Goal: Transaction & Acquisition: Obtain resource

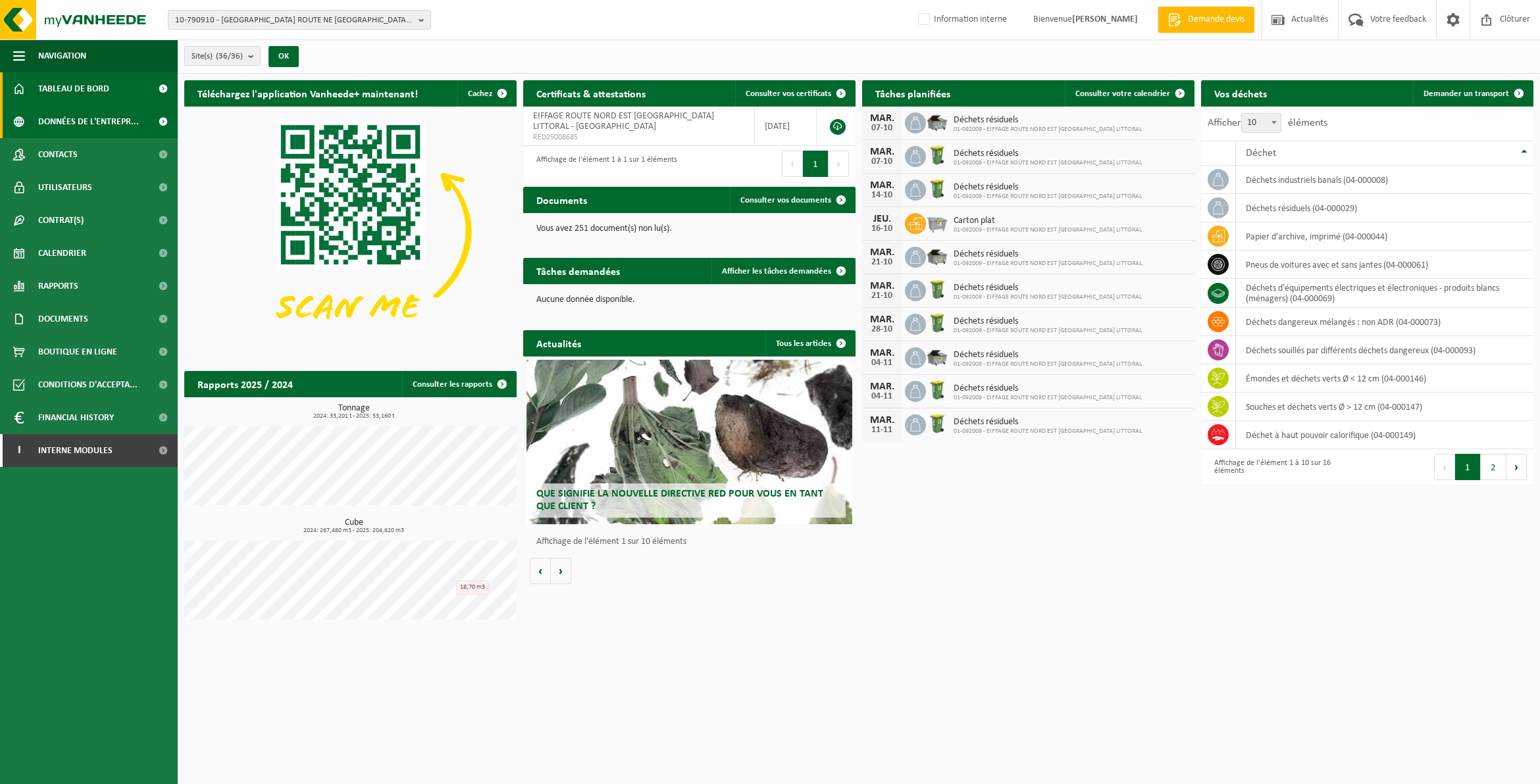
click at [73, 119] on span "Données de l'entrepr..." at bounding box center [89, 121] width 101 height 33
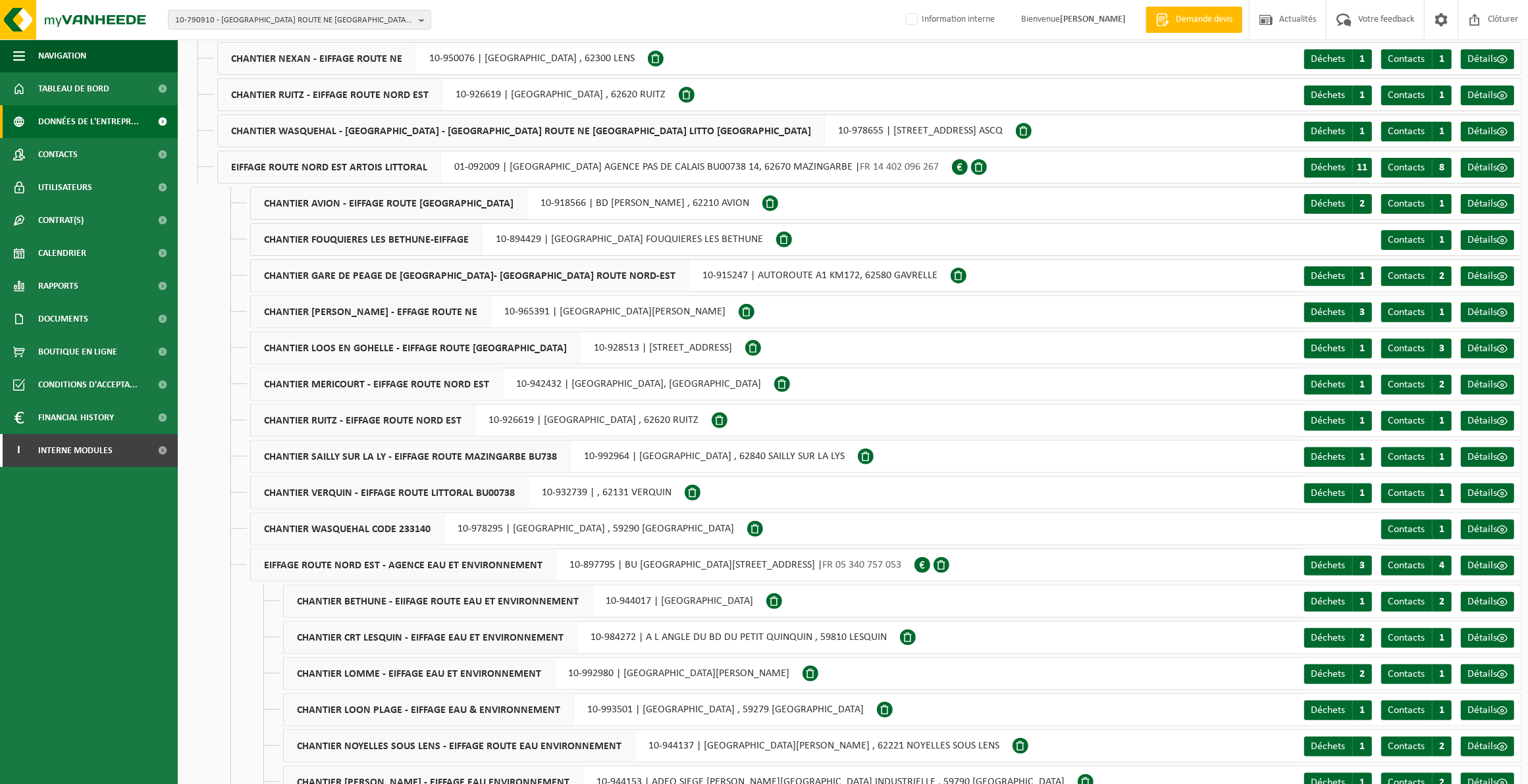
scroll to position [456, 0]
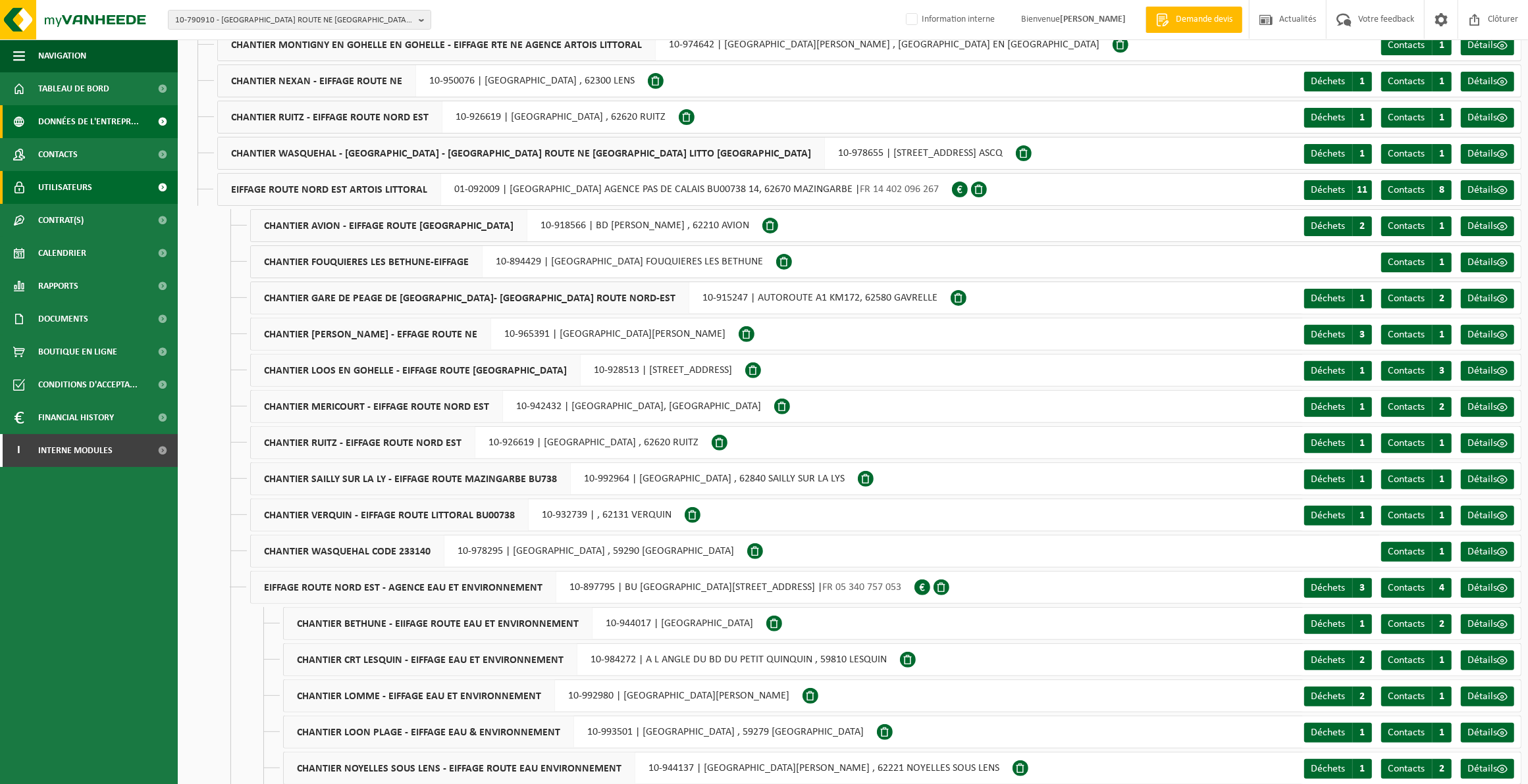
click at [76, 180] on span "Utilisateurs" at bounding box center [65, 188] width 54 height 33
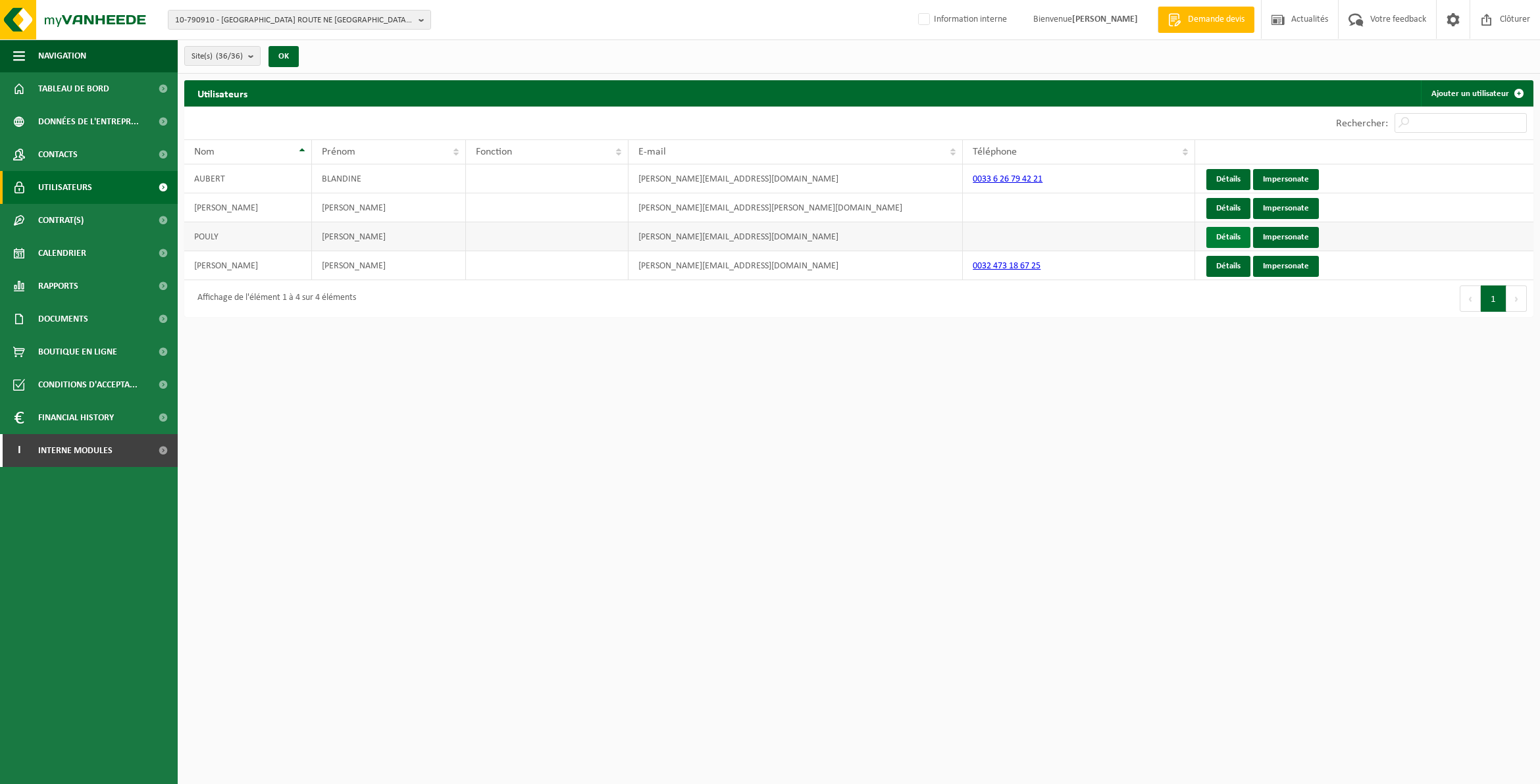
click at [1231, 234] on link "Détails" at bounding box center [1229, 237] width 44 height 21
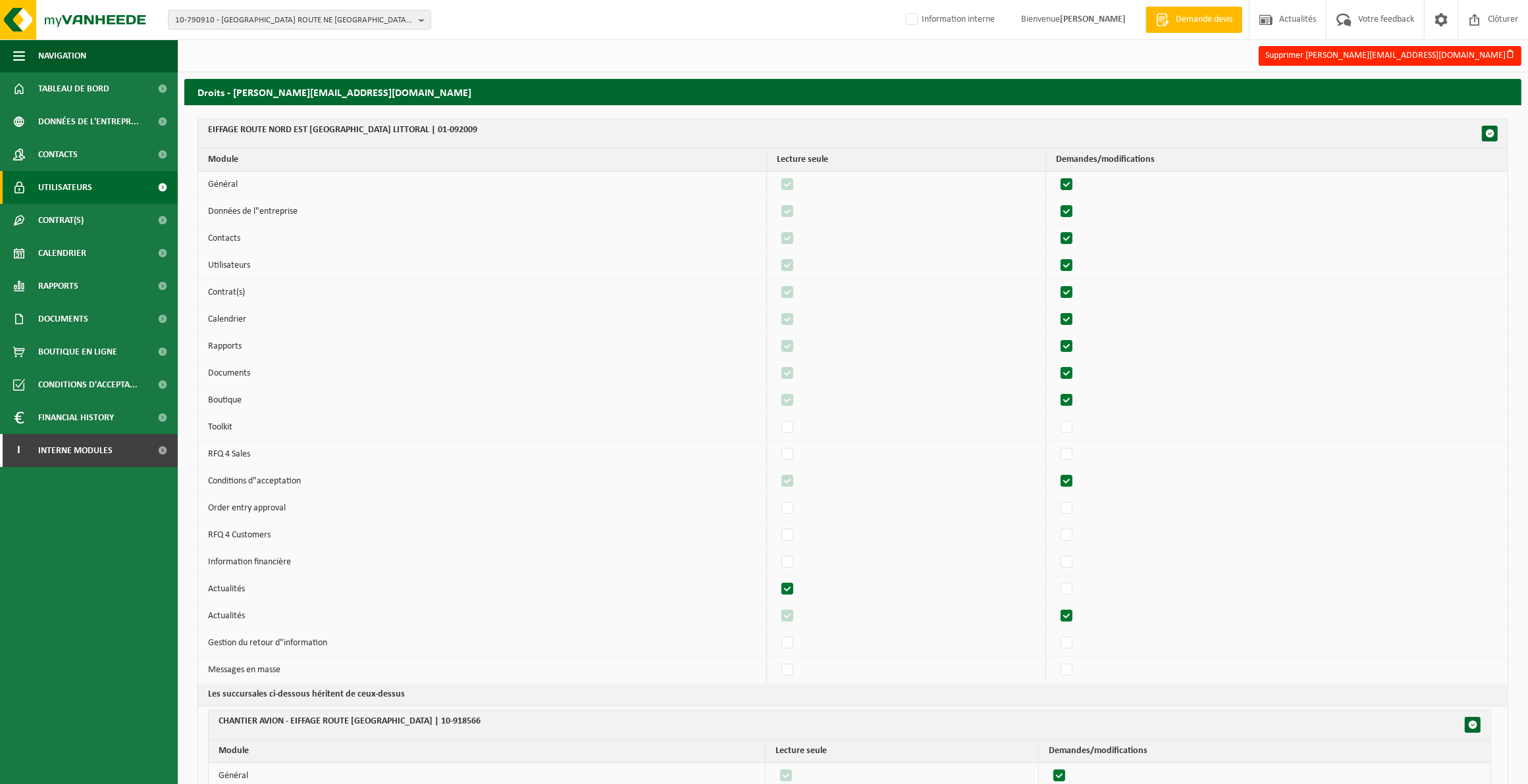
click at [83, 188] on span "Utilisateurs" at bounding box center [65, 188] width 54 height 33
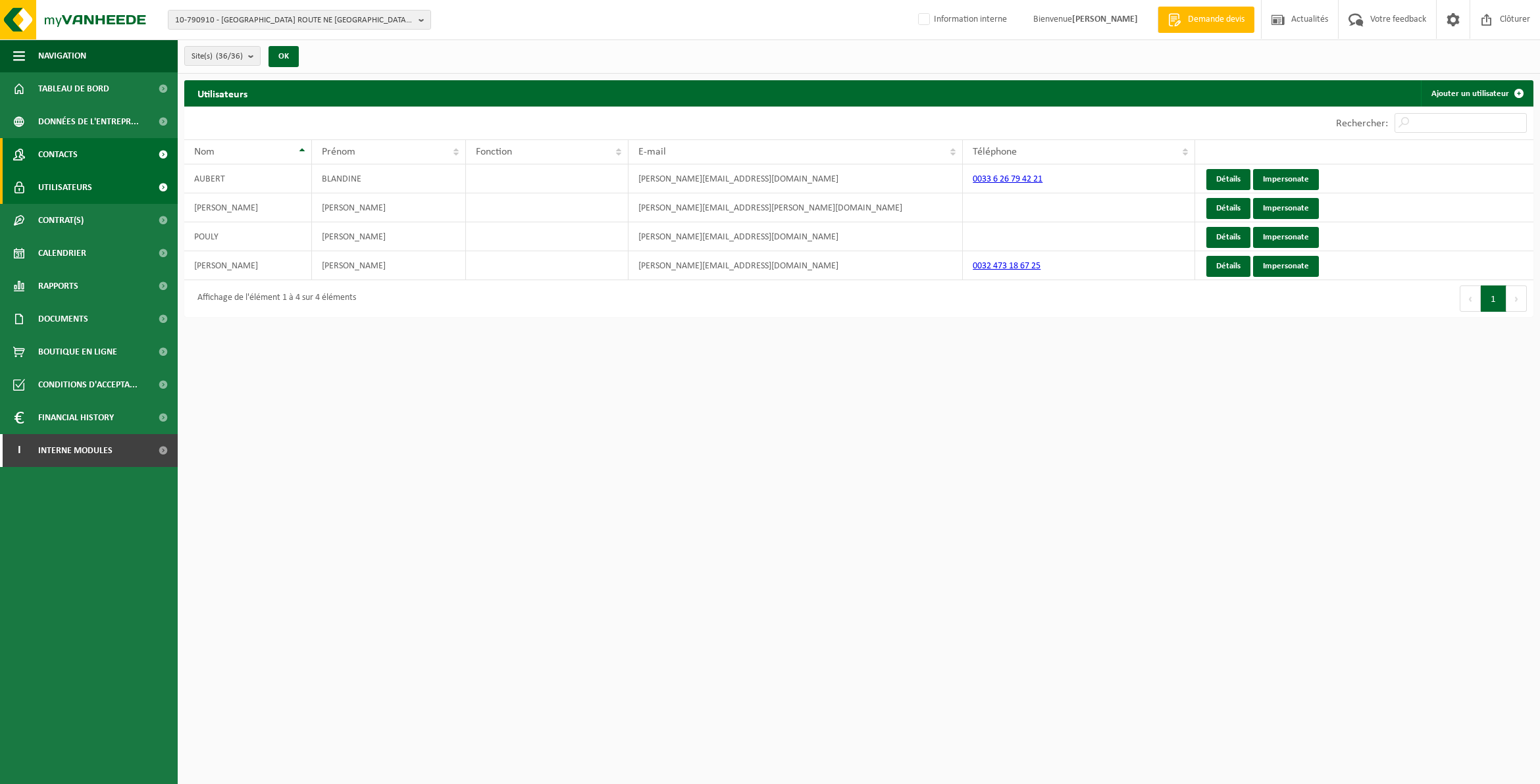
click at [80, 153] on link "Contacts" at bounding box center [89, 154] width 177 height 33
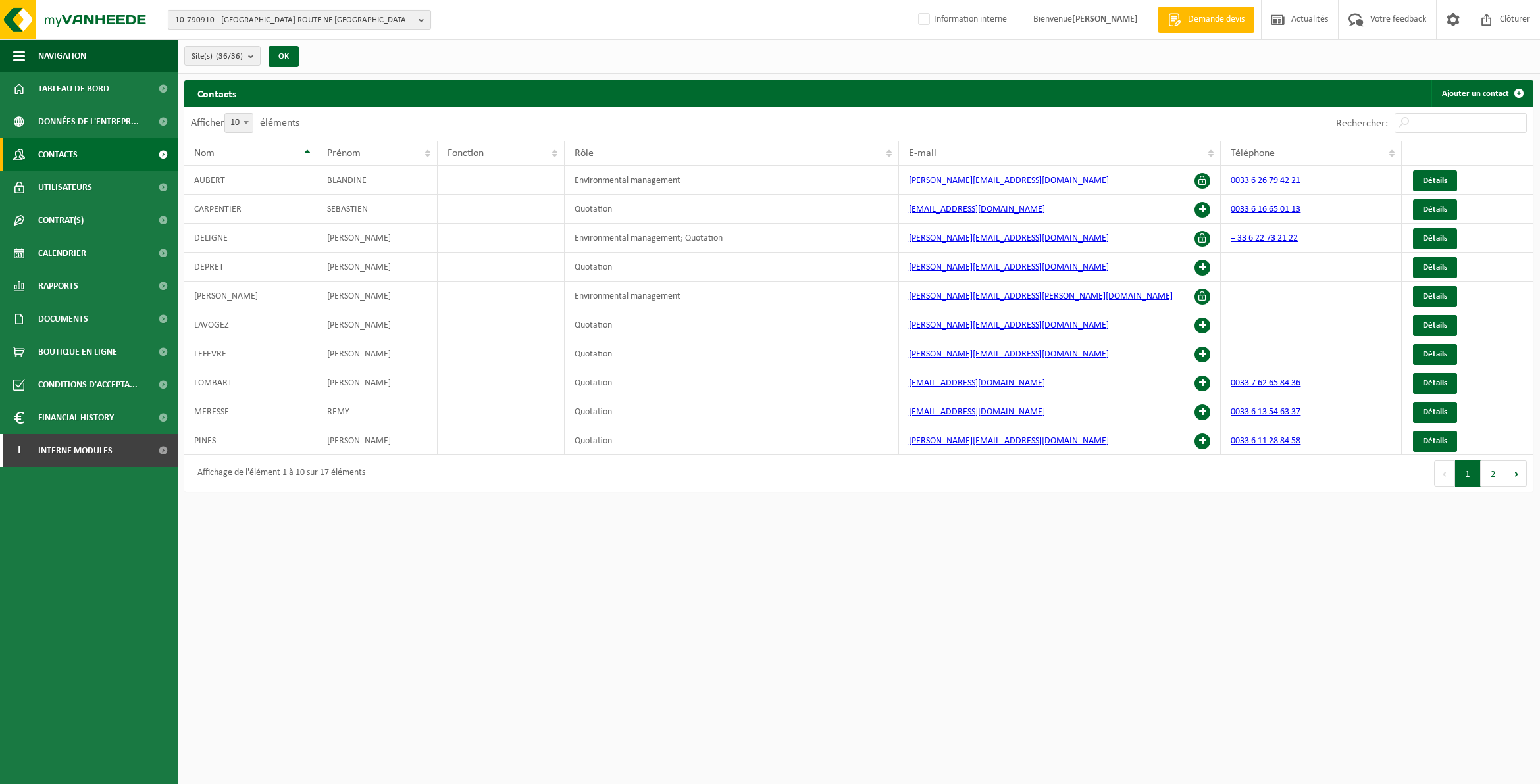
click at [422, 14] on b "button" at bounding box center [425, 20] width 12 height 19
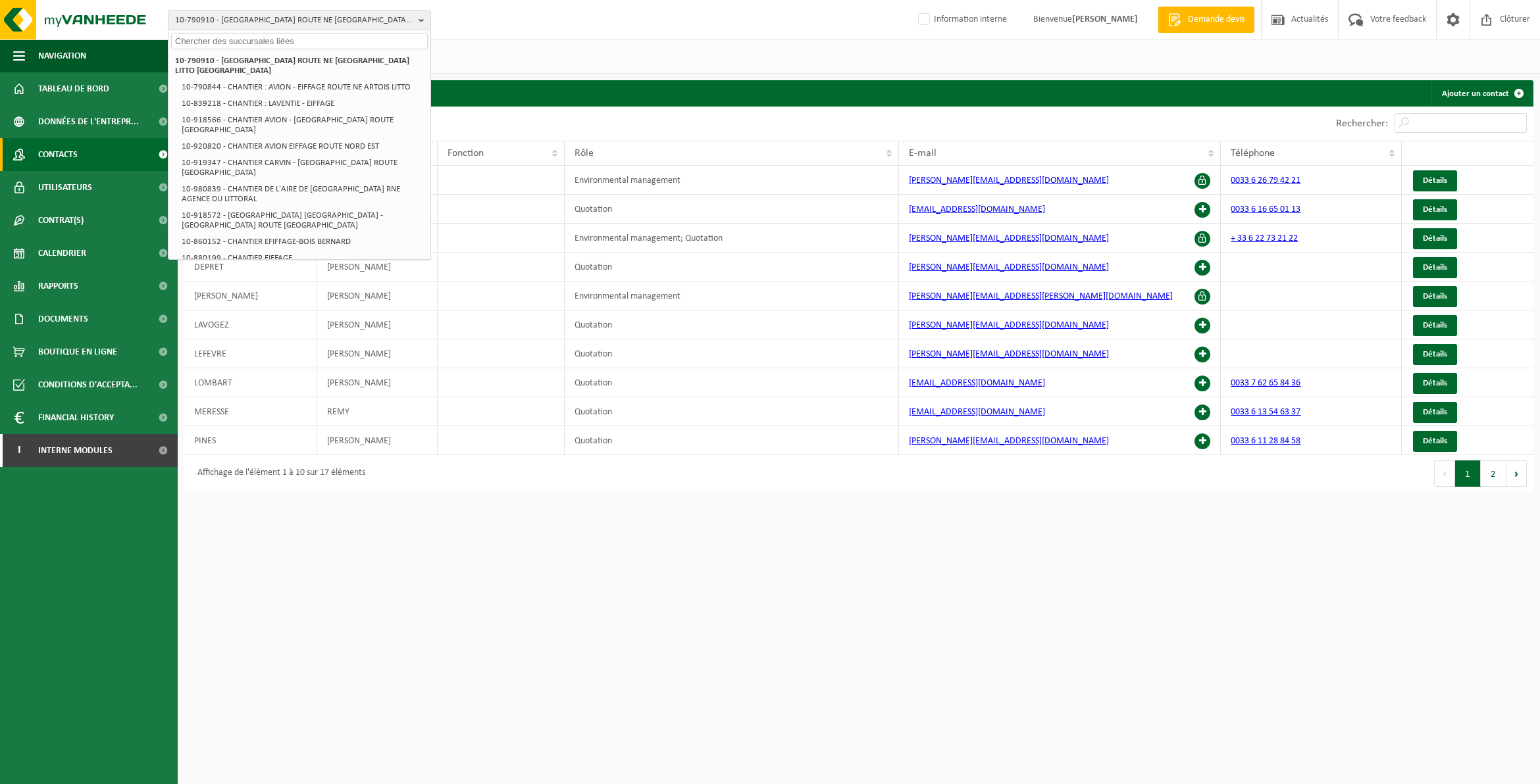
click at [335, 37] on input "text" at bounding box center [299, 41] width 257 height 16
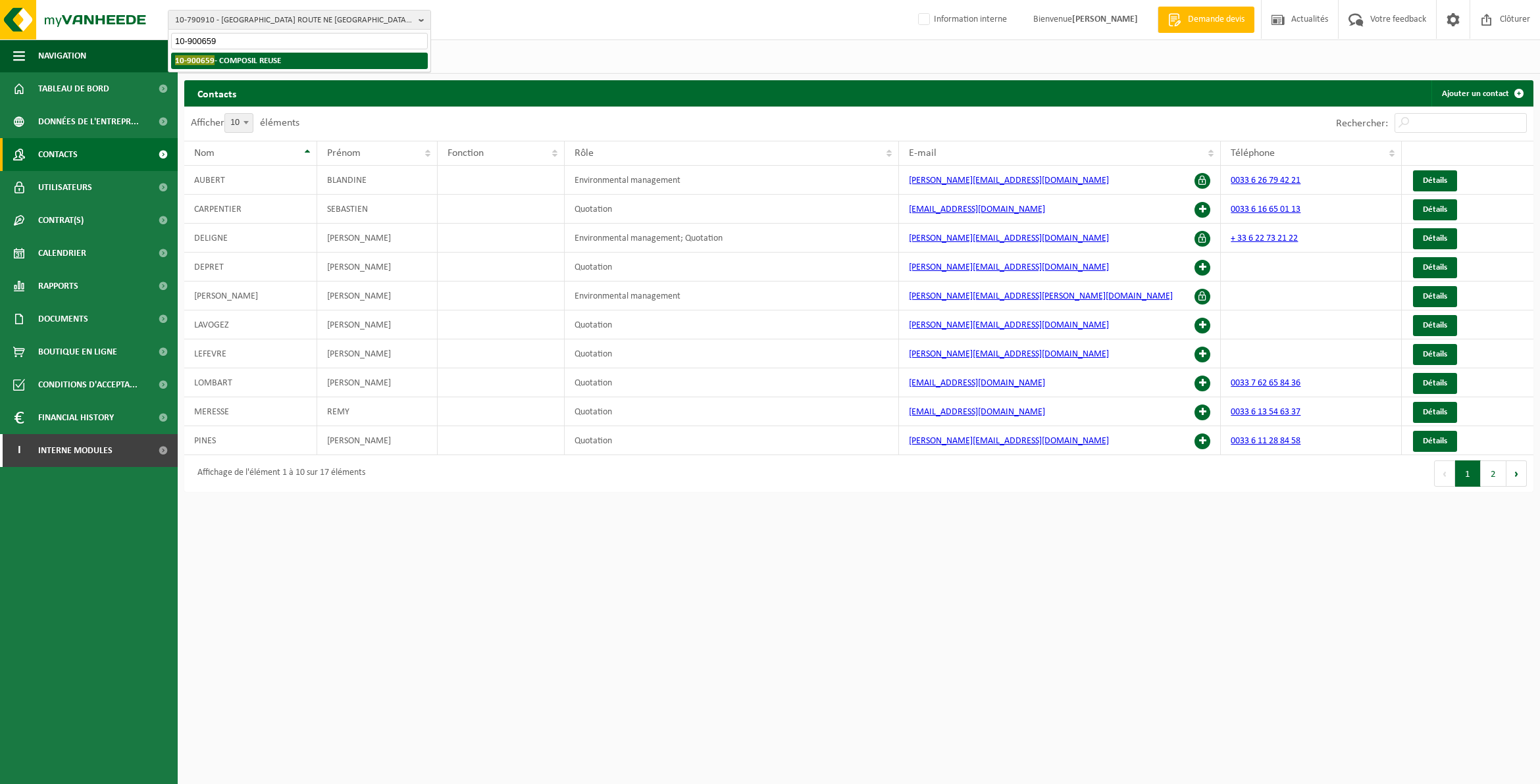
type input "10-900659"
click at [304, 65] on li "10-900659 - COMPOSIL REUSE" at bounding box center [299, 61] width 257 height 16
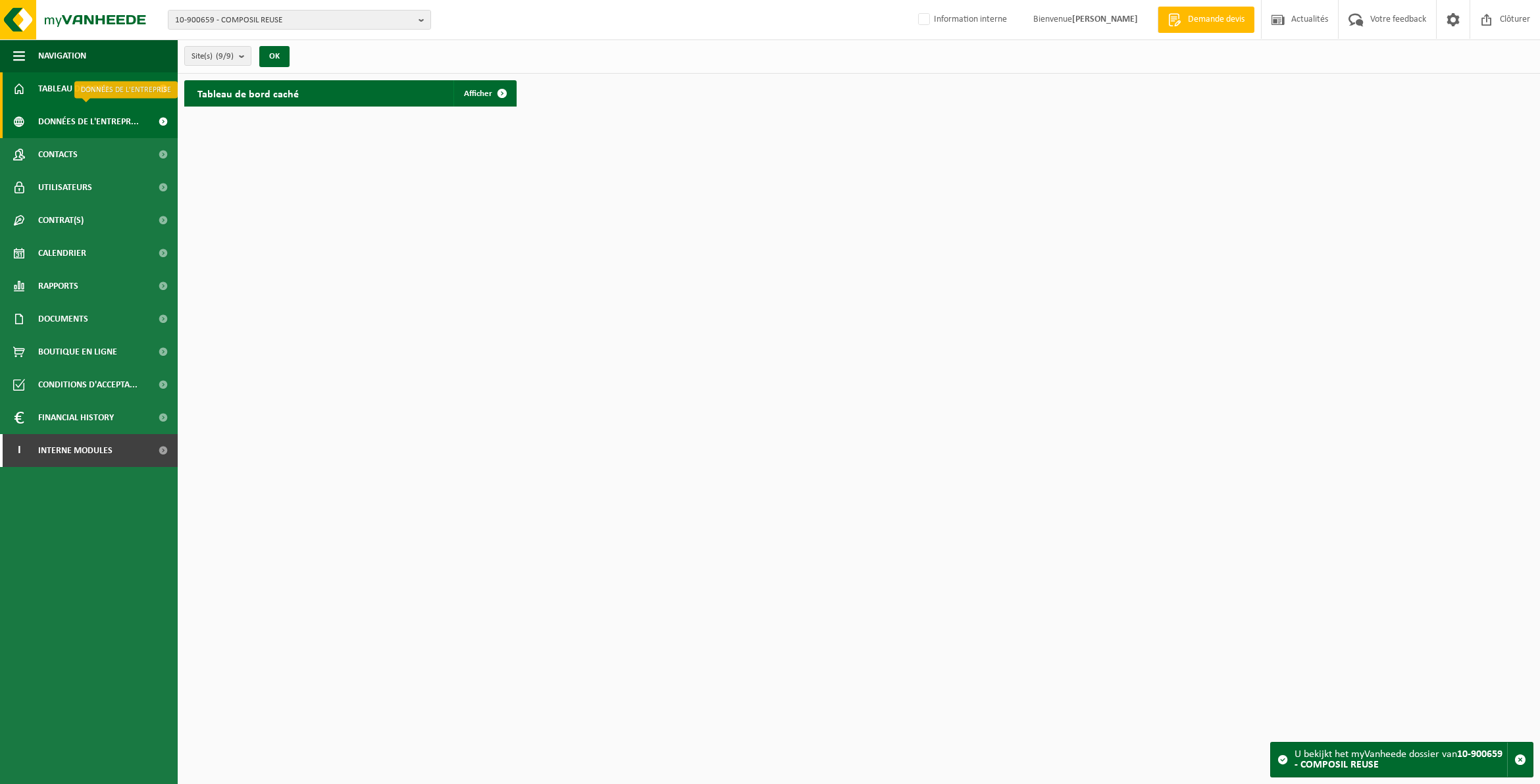
click at [80, 119] on span "Données de l'entrepr..." at bounding box center [89, 121] width 101 height 33
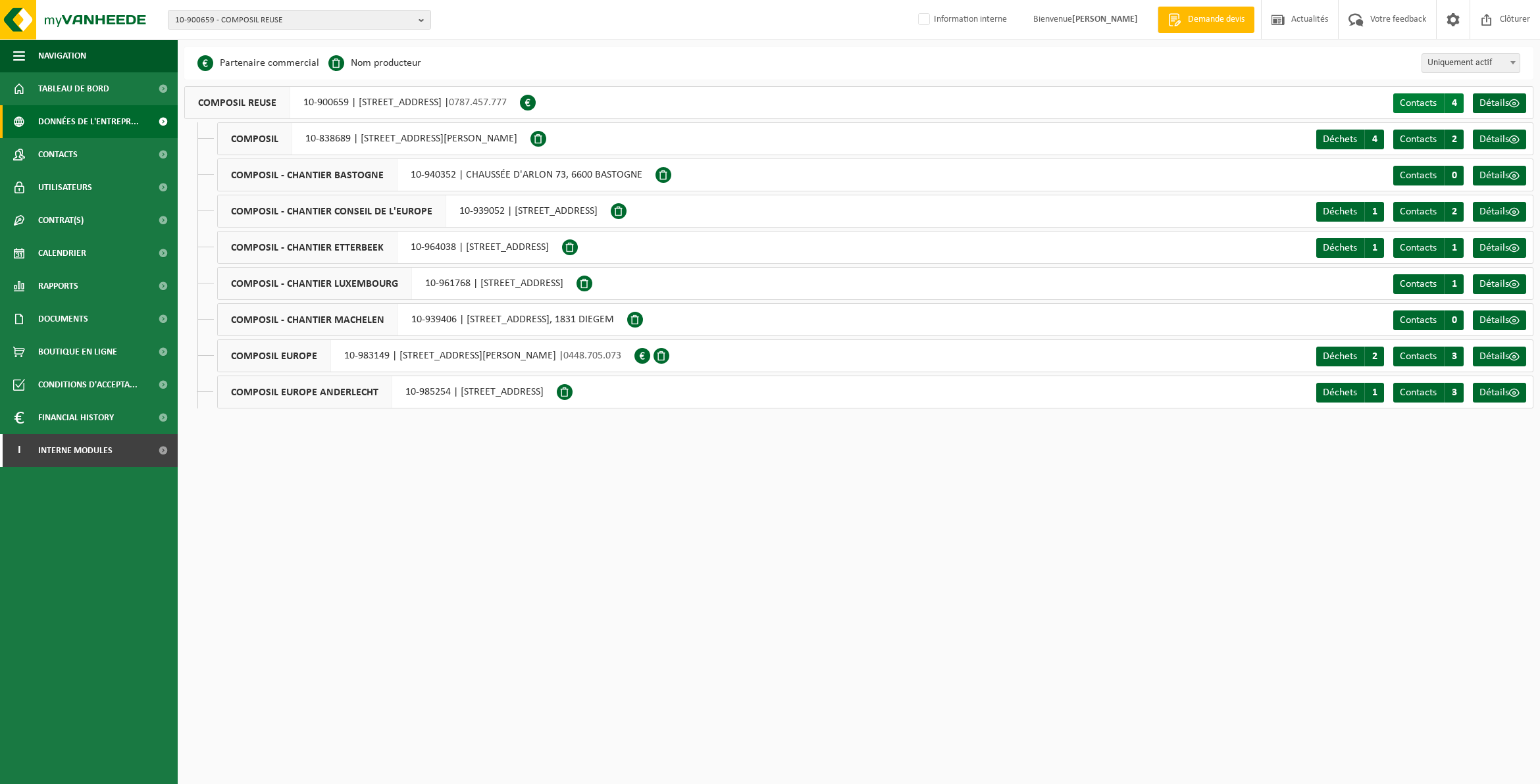
click at [1425, 105] on span "Contacts" at bounding box center [1418, 103] width 37 height 10
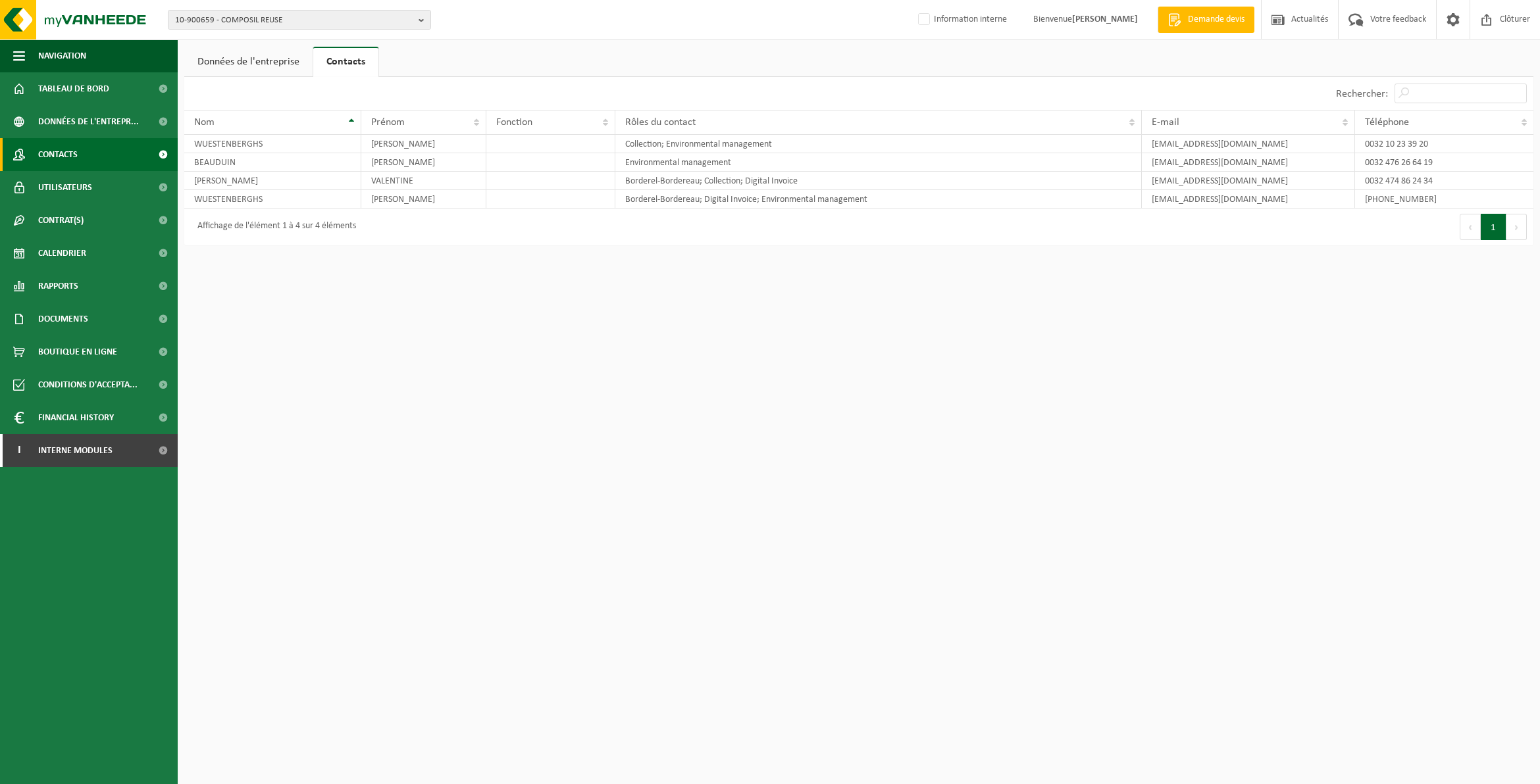
click at [67, 150] on span "Contacts" at bounding box center [58, 154] width 39 height 33
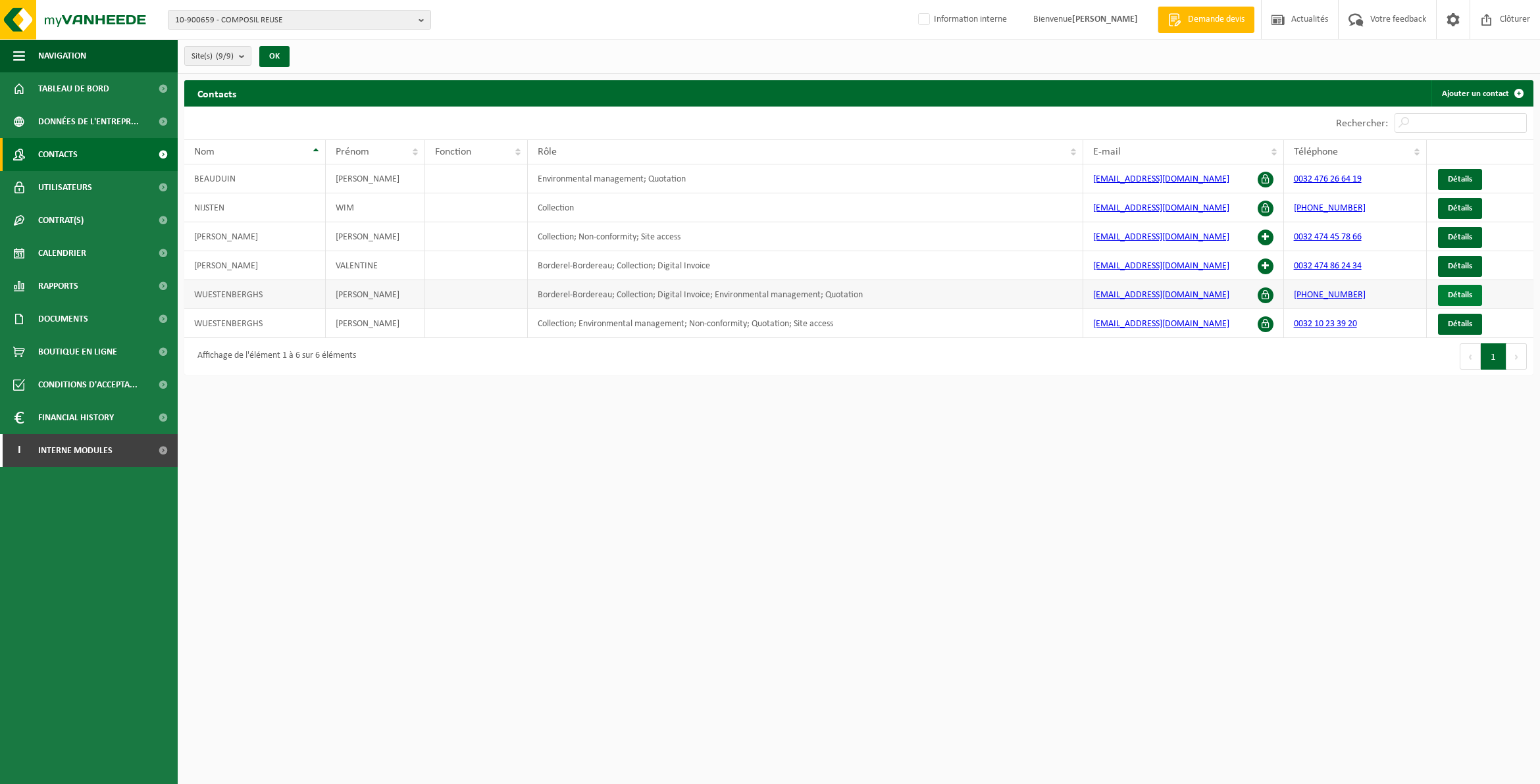
click at [1457, 293] on span "Détails" at bounding box center [1460, 295] width 25 height 9
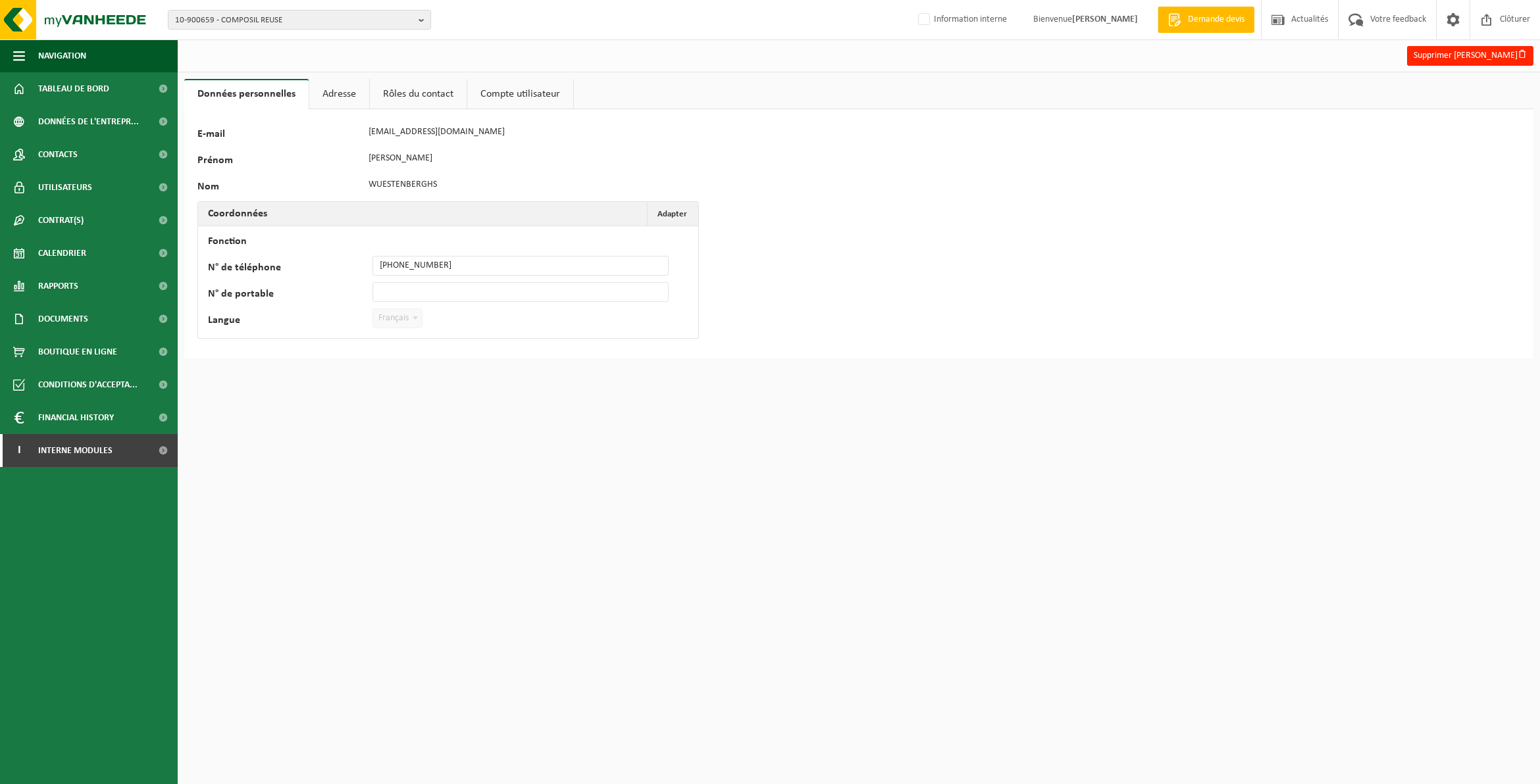
click at [528, 86] on link "Compte utilisateur" at bounding box center [520, 94] width 106 height 30
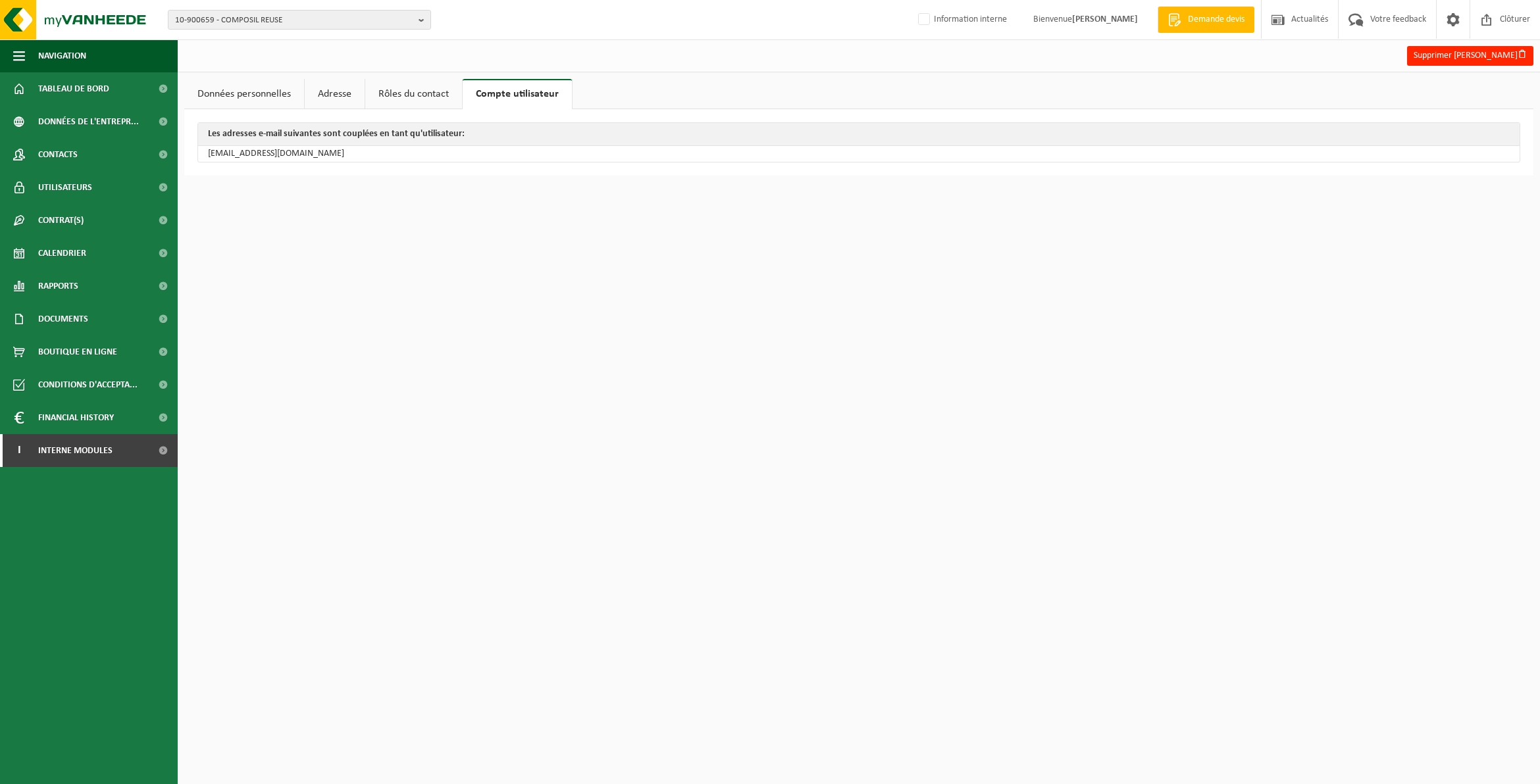
click at [419, 99] on link "Rôles du contact" at bounding box center [413, 94] width 96 height 30
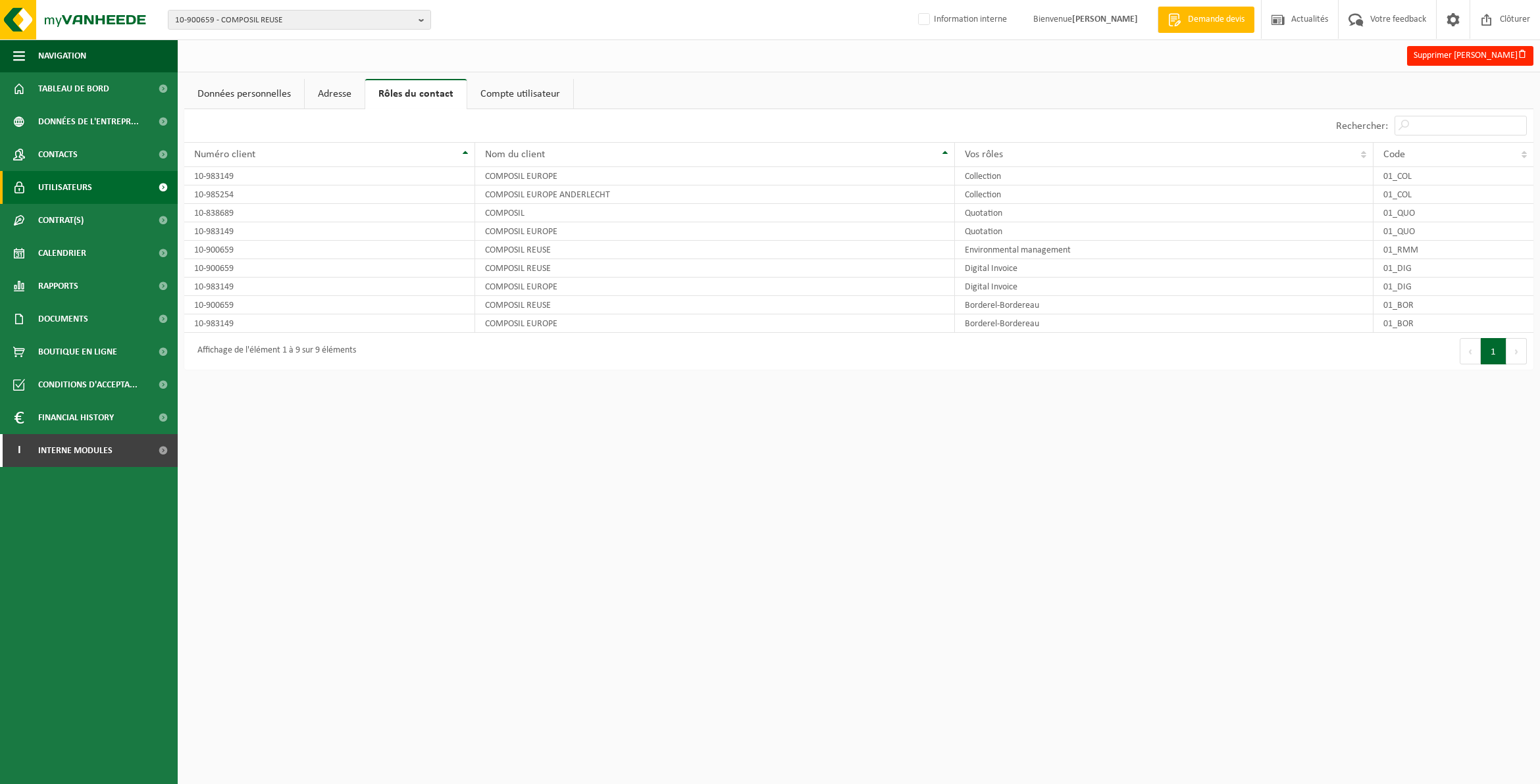
click at [71, 186] on span "Utilisateurs" at bounding box center [65, 188] width 54 height 33
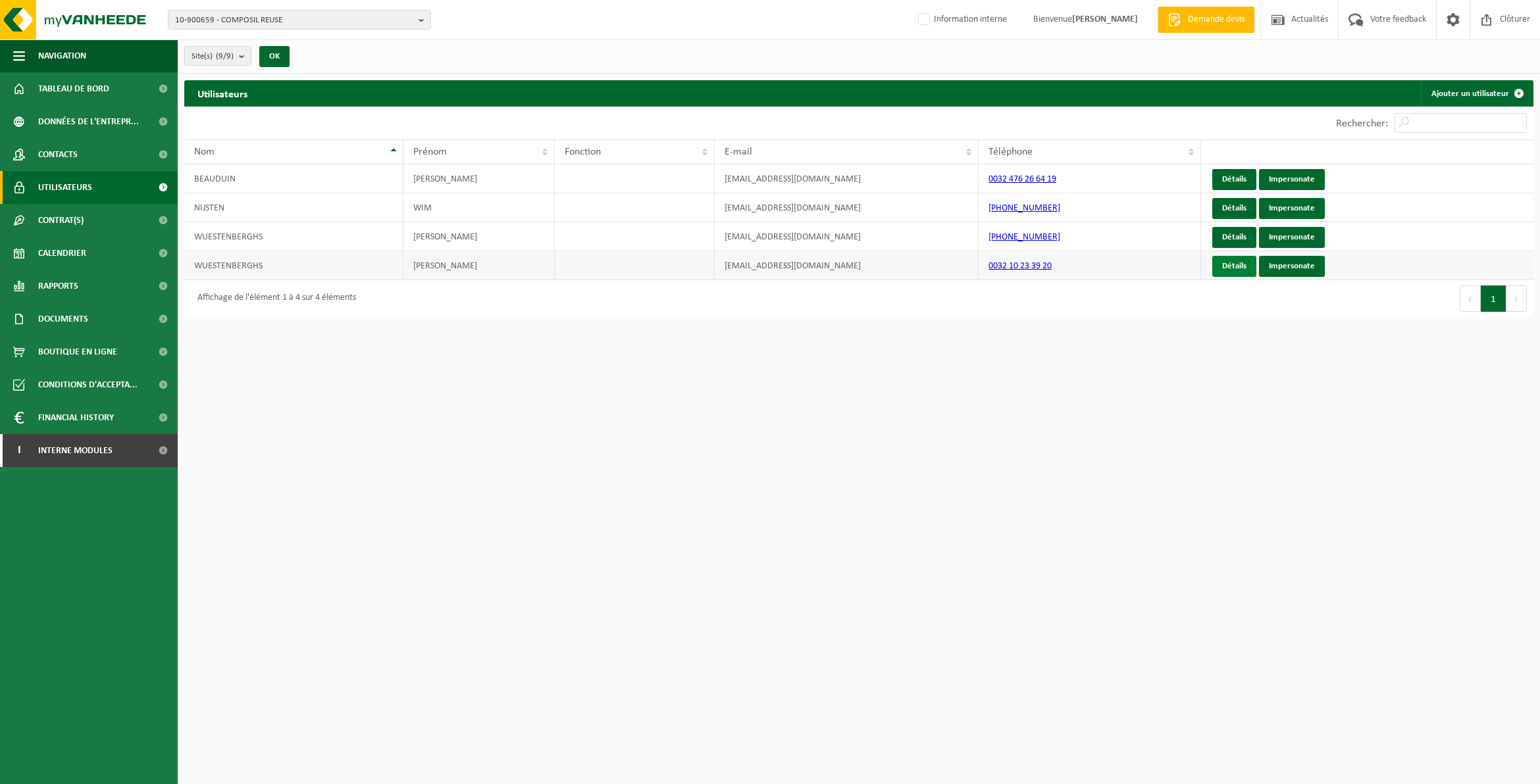
click at [1238, 262] on link "Détails" at bounding box center [1235, 266] width 44 height 21
click at [1235, 270] on link "Détails" at bounding box center [1235, 266] width 44 height 21
click at [1229, 234] on link "Détails" at bounding box center [1235, 237] width 44 height 21
click at [1300, 237] on link "Impersonate" at bounding box center [1292, 237] width 66 height 21
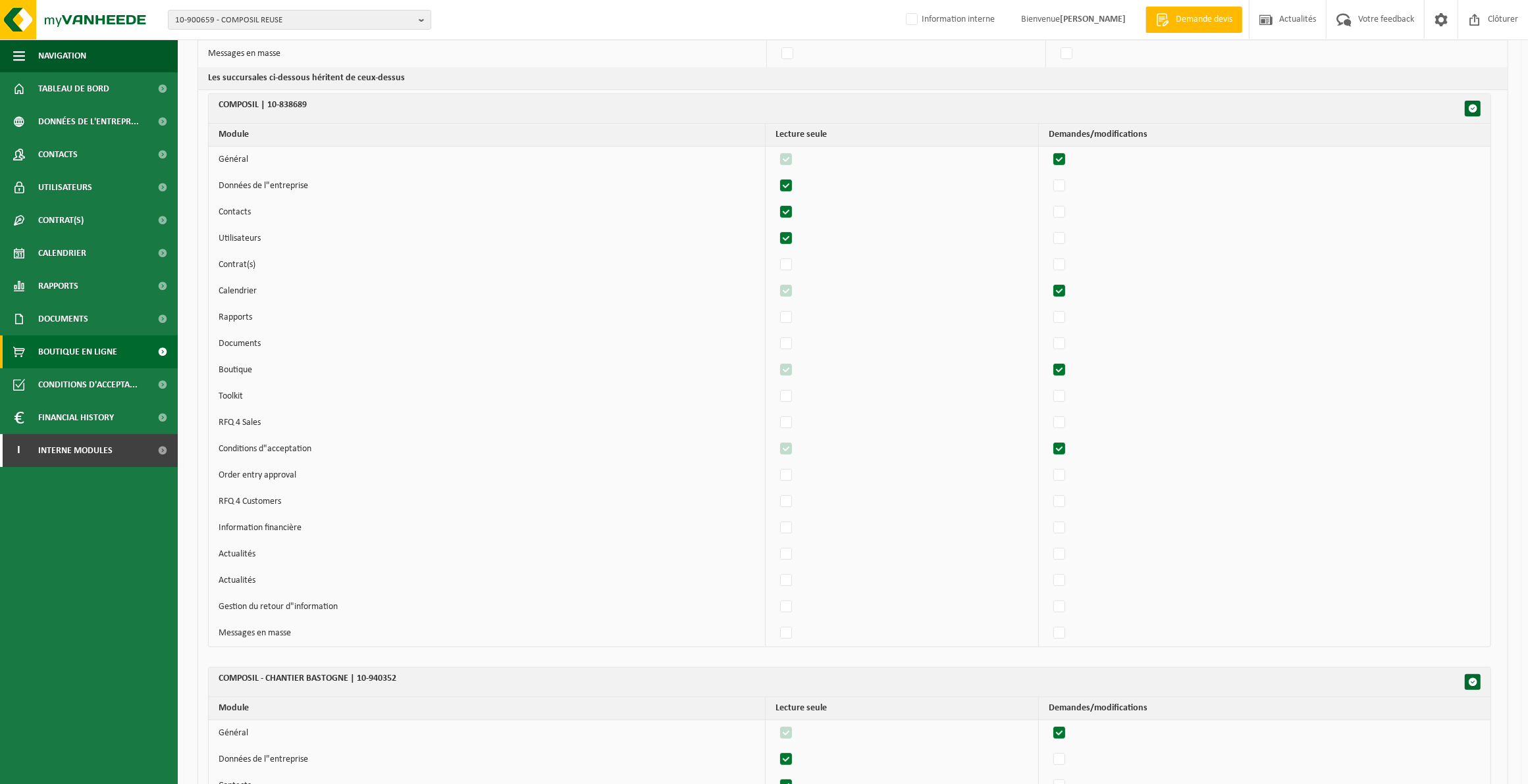
scroll to position [493, 0]
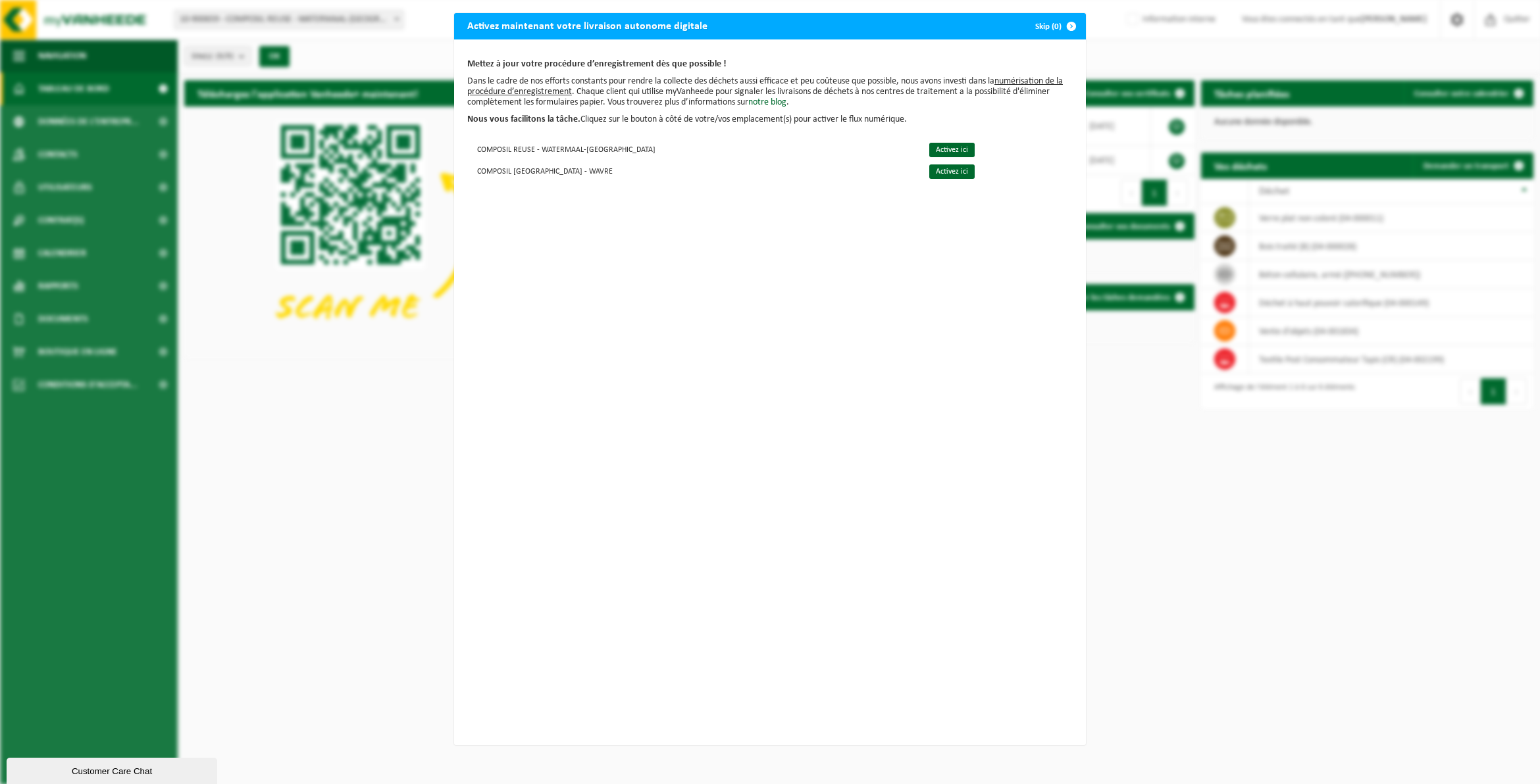
click at [1063, 24] on span "button" at bounding box center [1071, 26] width 26 height 26
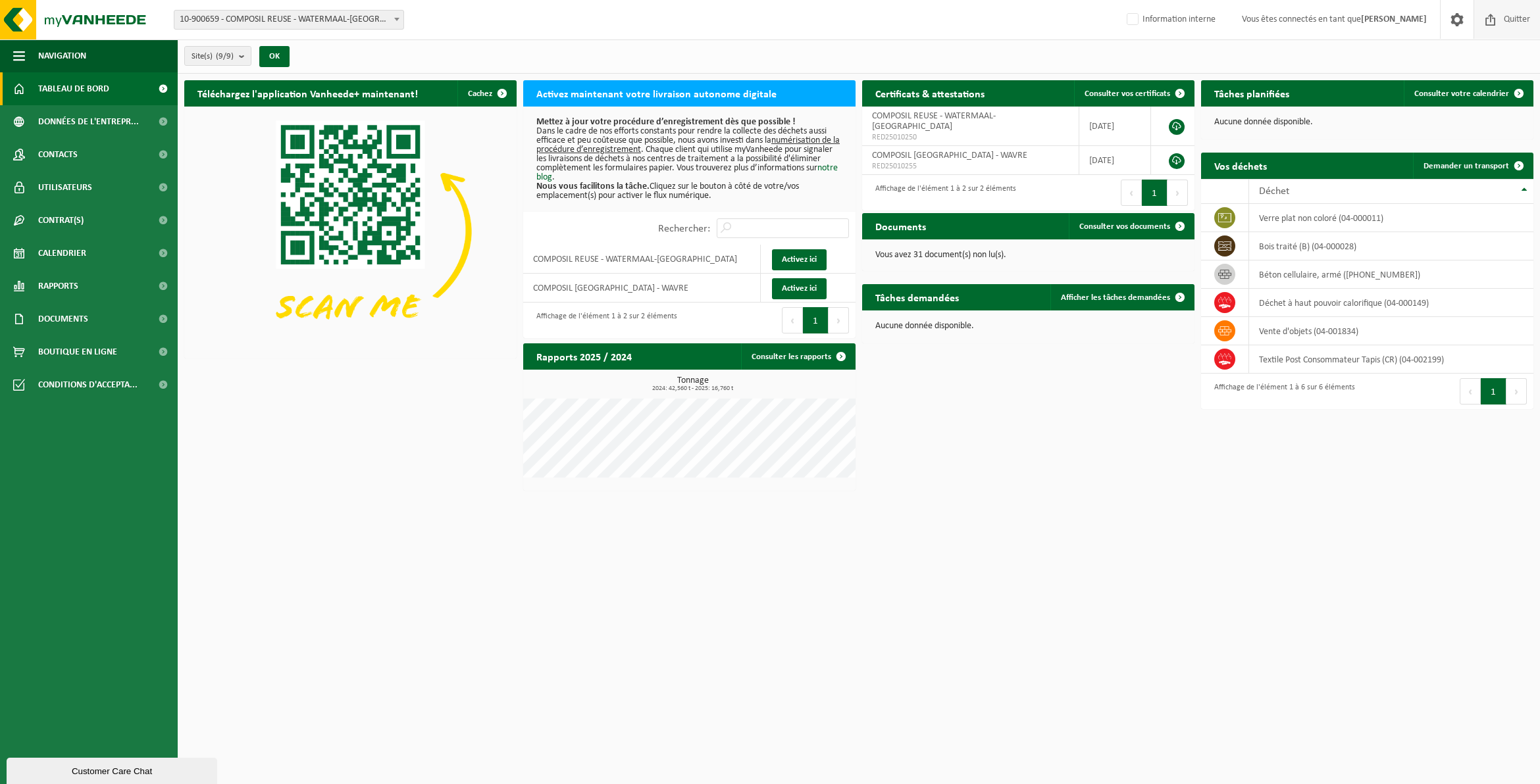
click at [1520, 21] on span "Quitter" at bounding box center [1517, 20] width 33 height 39
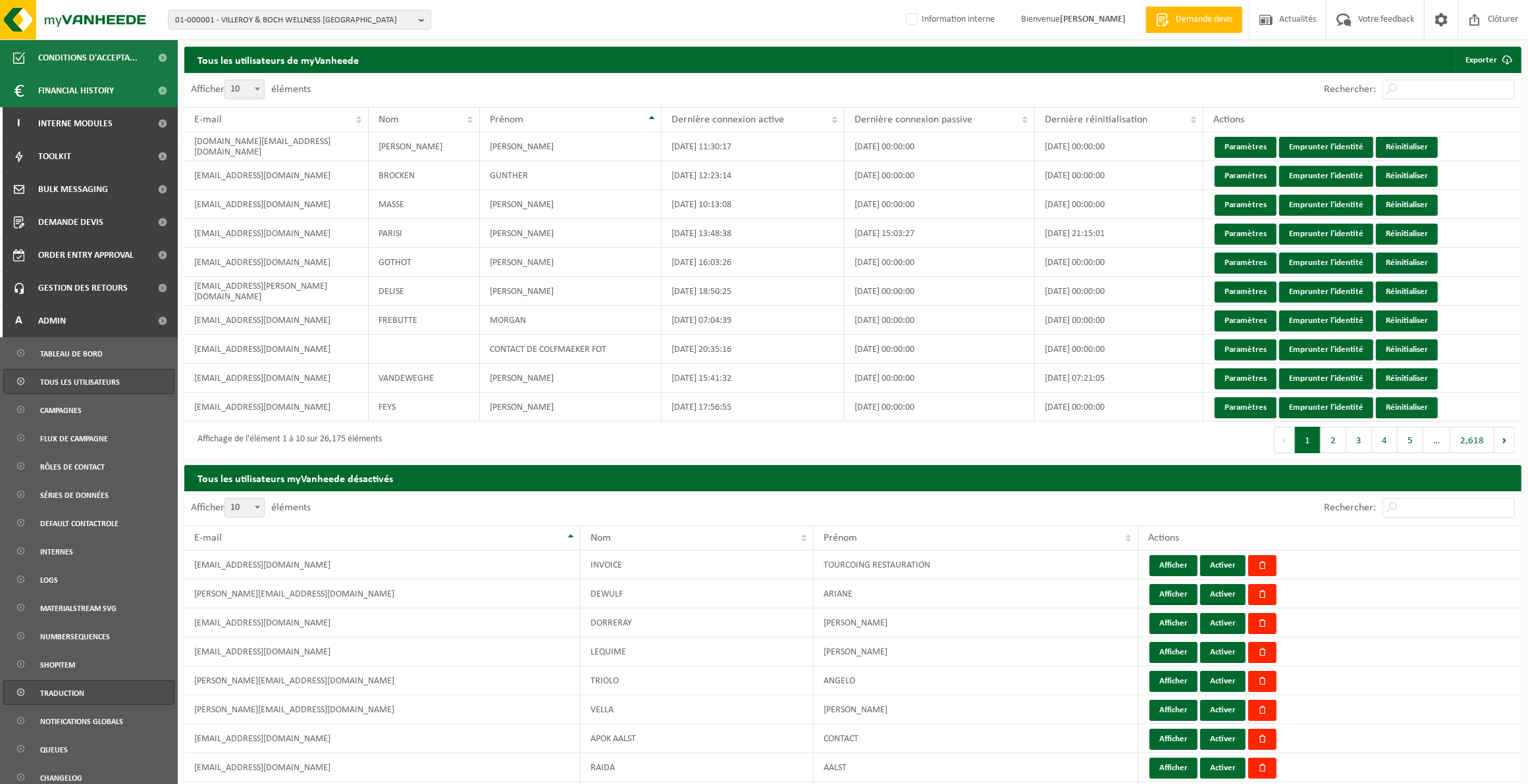
scroll to position [369, 0]
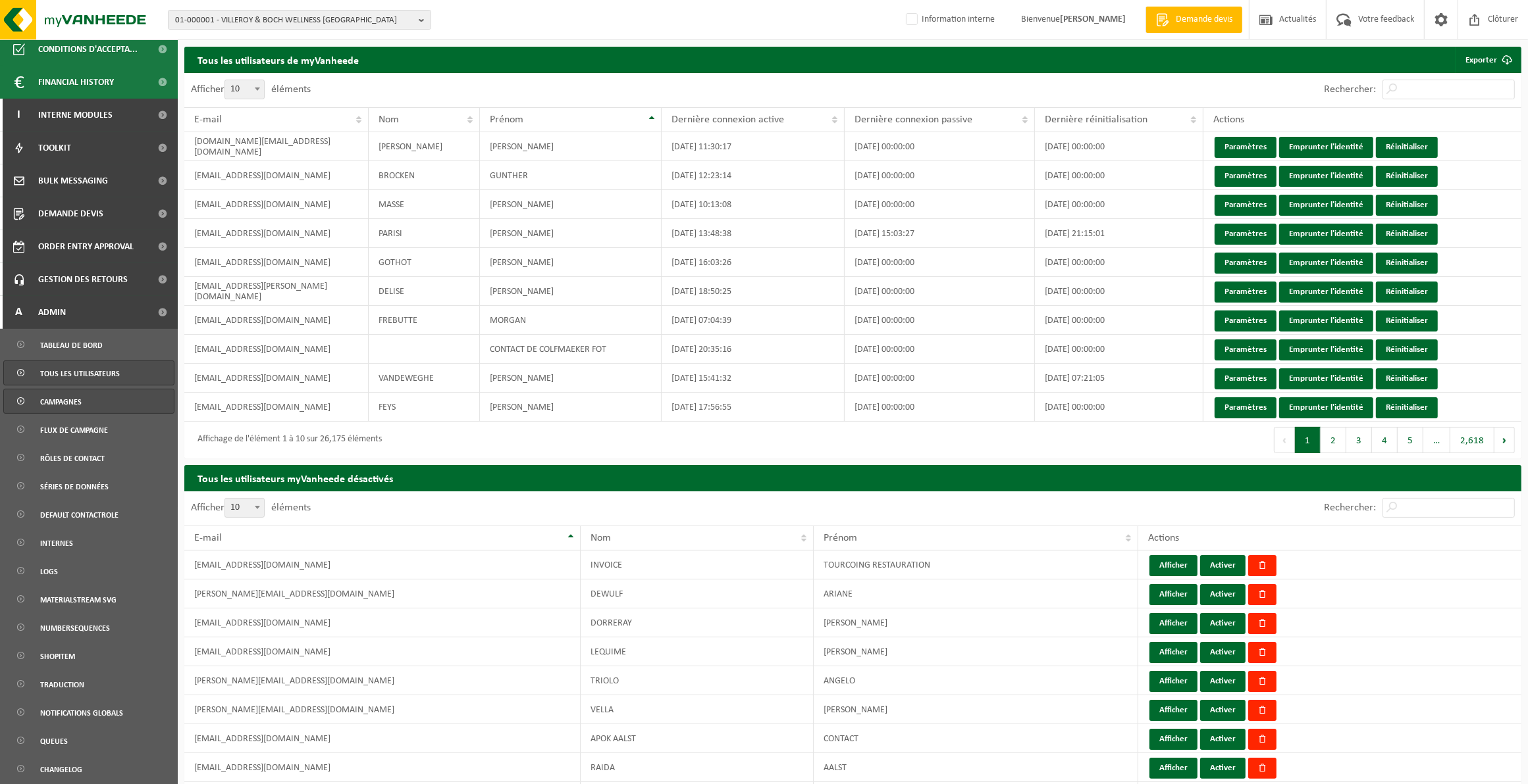
click at [67, 392] on span "Campagnes" at bounding box center [61, 402] width 42 height 25
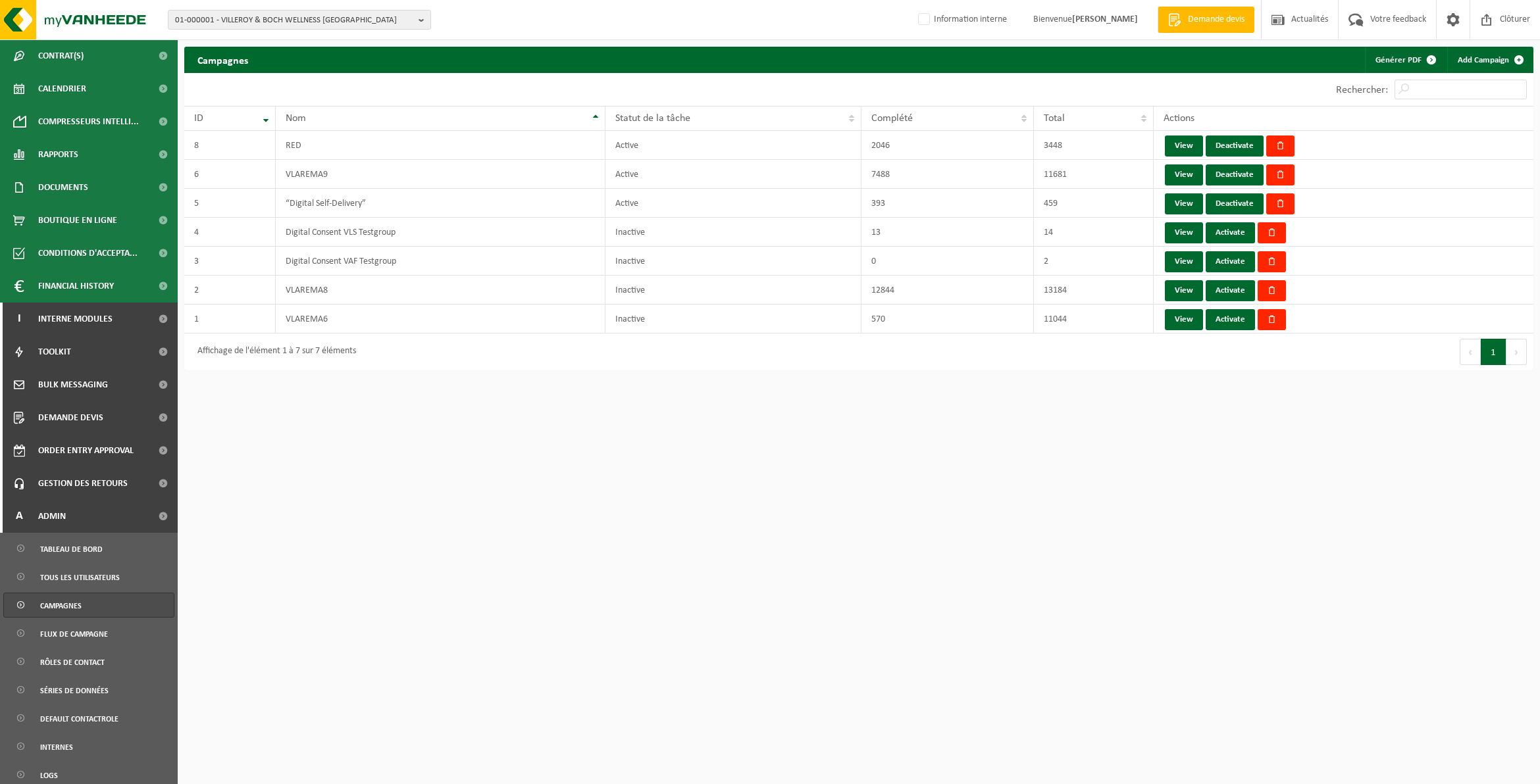
scroll to position [165, 0]
click at [425, 21] on b "button" at bounding box center [425, 20] width 12 height 19
click at [260, 39] on input "text" at bounding box center [299, 41] width 257 height 16
click at [338, 39] on input "text" at bounding box center [299, 41] width 257 height 16
paste input "10-790910"
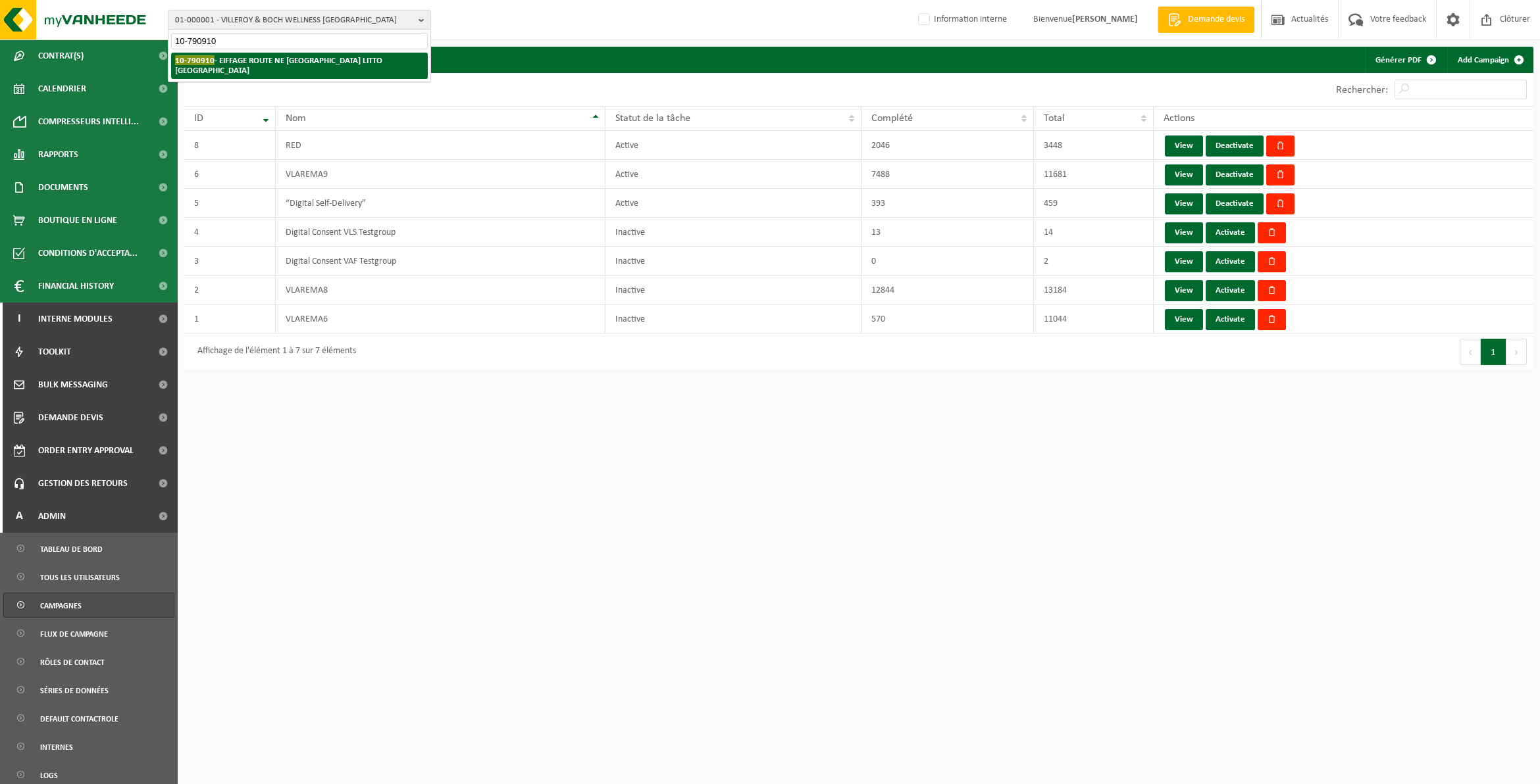
type input "10-790910"
click at [320, 57] on strong "10-790910 - [GEOGRAPHIC_DATA] ROUTE NE [GEOGRAPHIC_DATA] LITTO [GEOGRAPHIC_DATA]" at bounding box center [278, 65] width 207 height 20
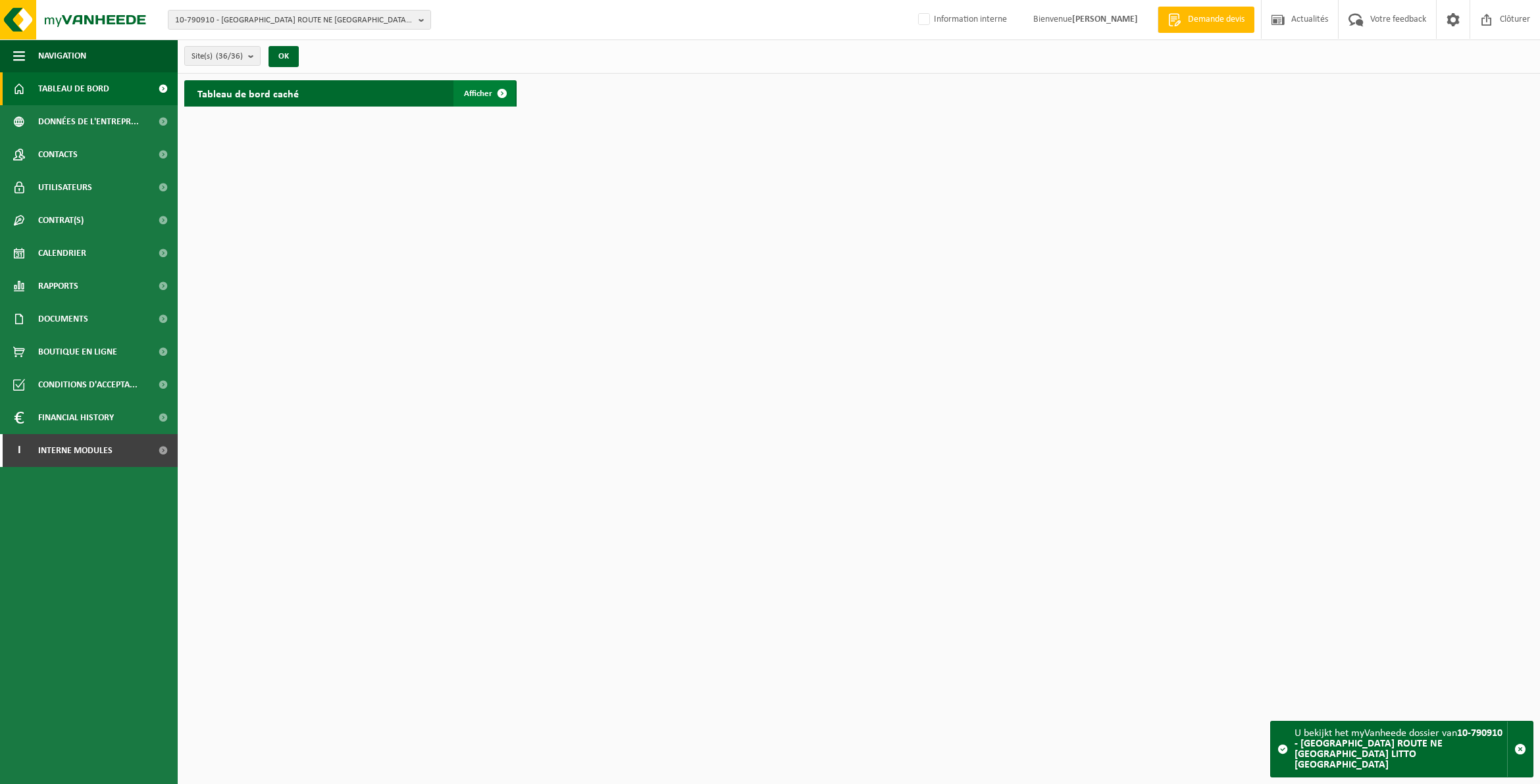
click at [489, 96] on span at bounding box center [502, 93] width 26 height 26
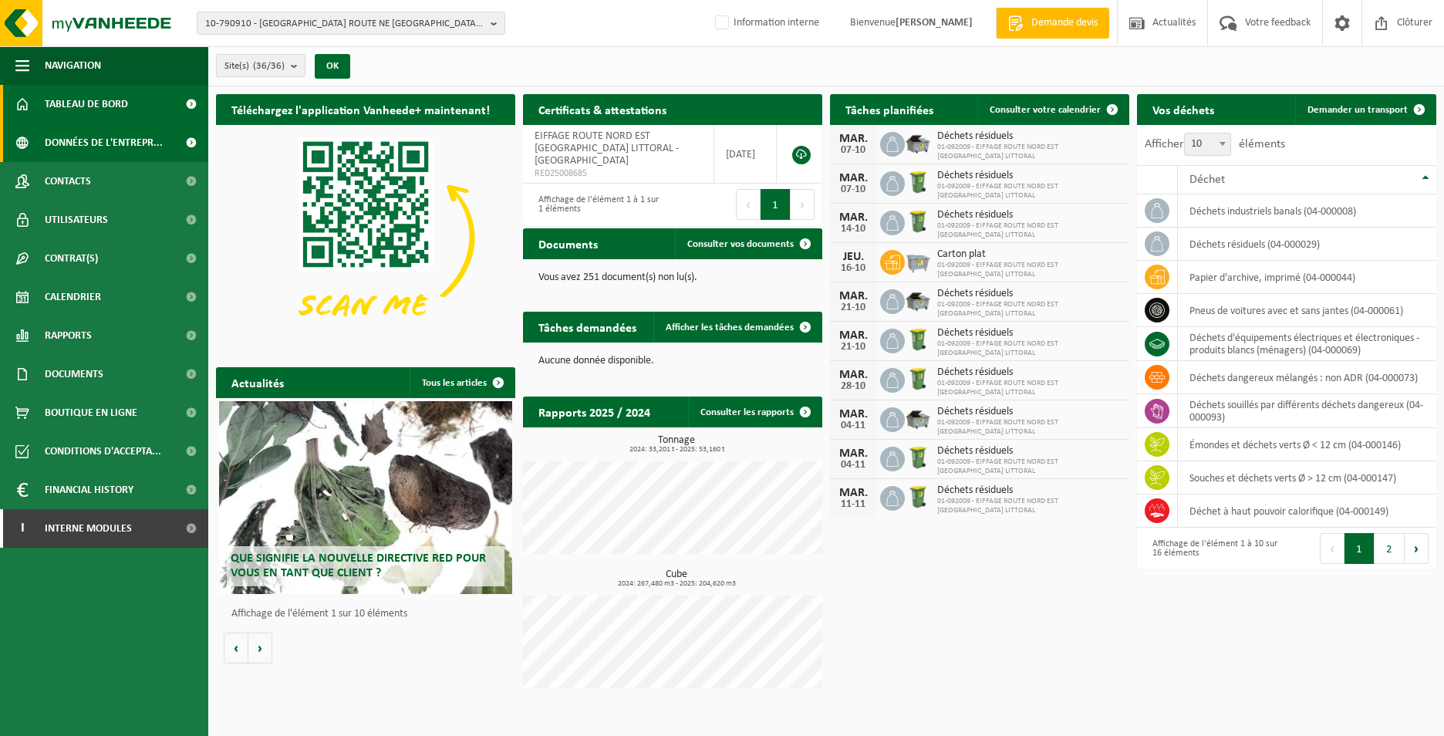
click at [96, 140] on span "Données de l'entrepr..." at bounding box center [104, 142] width 118 height 39
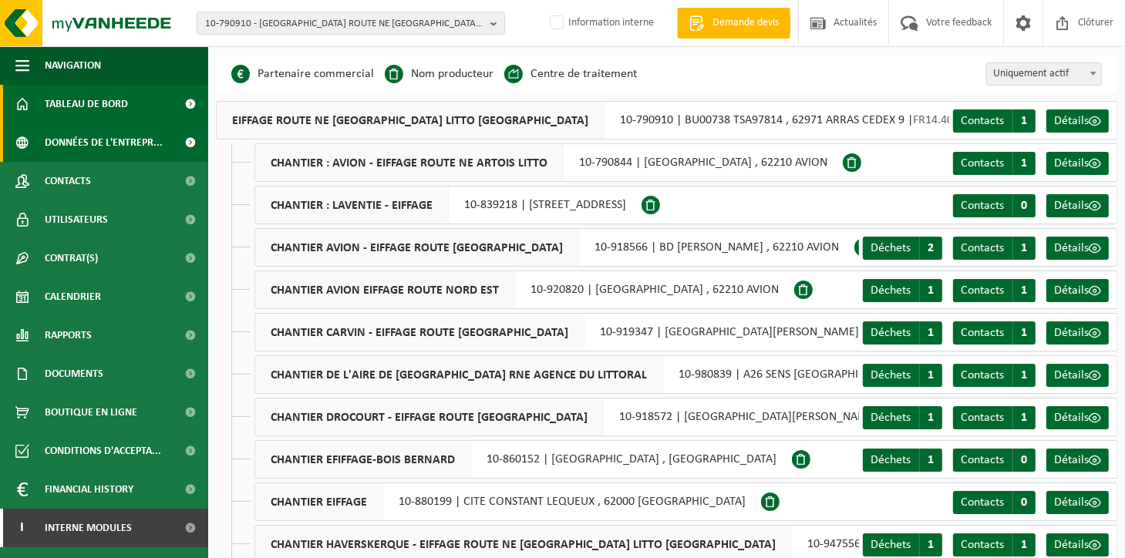
drag, startPoint x: 46, startPoint y: 100, endPoint x: 62, endPoint y: 101, distance: 15.4
click at [46, 100] on span "Tableau de bord" at bounding box center [86, 104] width 83 height 39
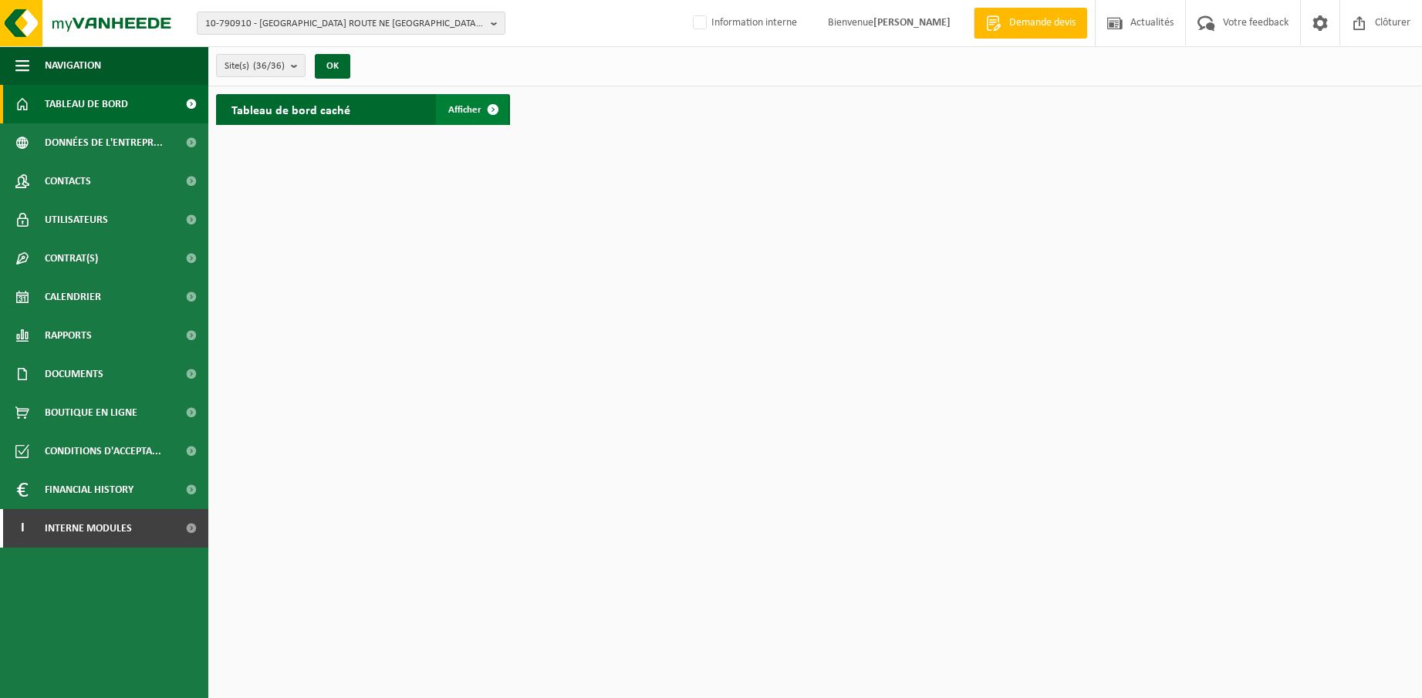
click at [476, 110] on span "Afficher" at bounding box center [464, 110] width 33 height 10
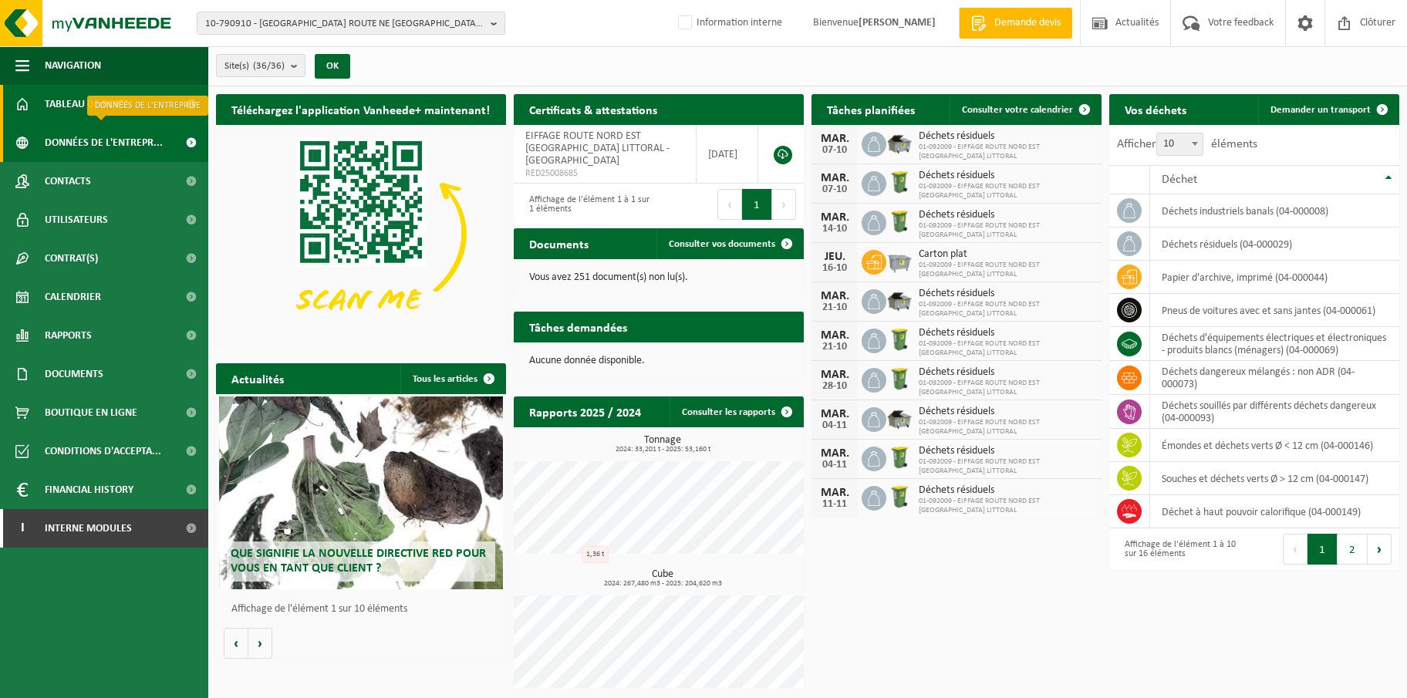
click at [62, 142] on span "Données de l'entrepr..." at bounding box center [104, 142] width 118 height 39
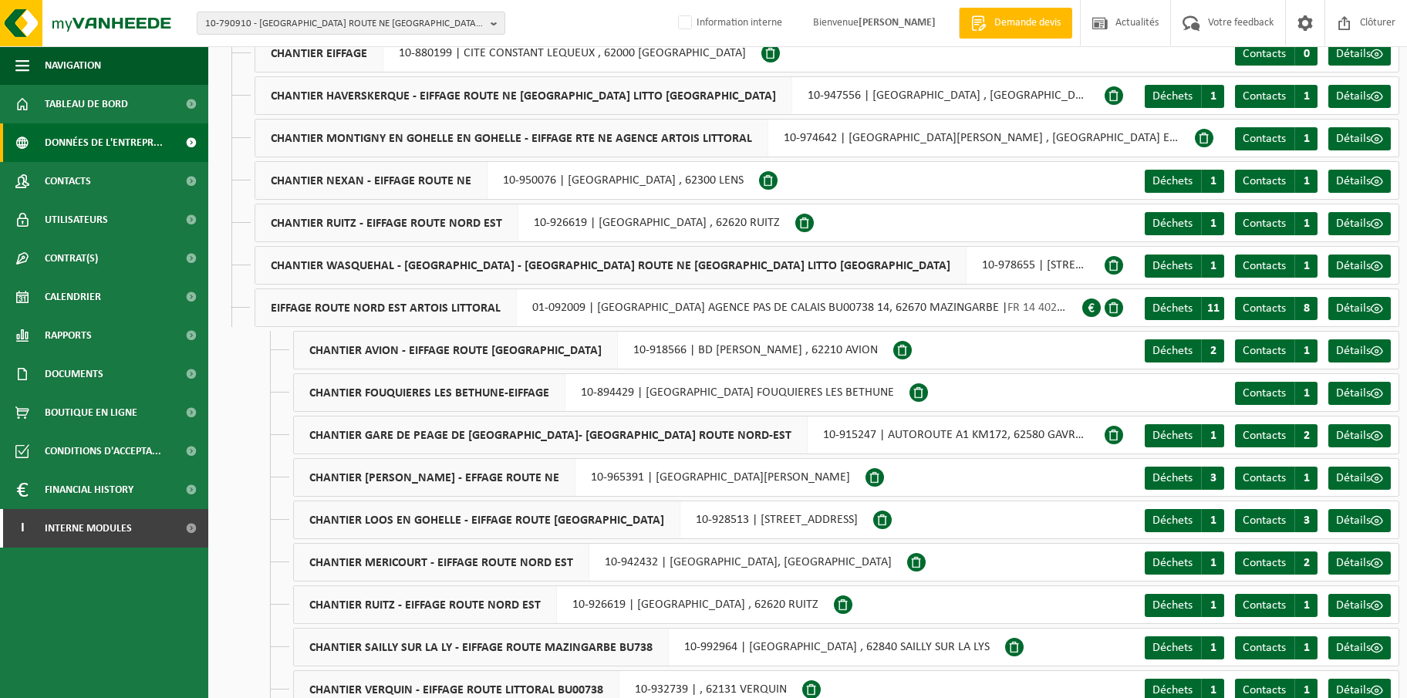
scroll to position [482, 0]
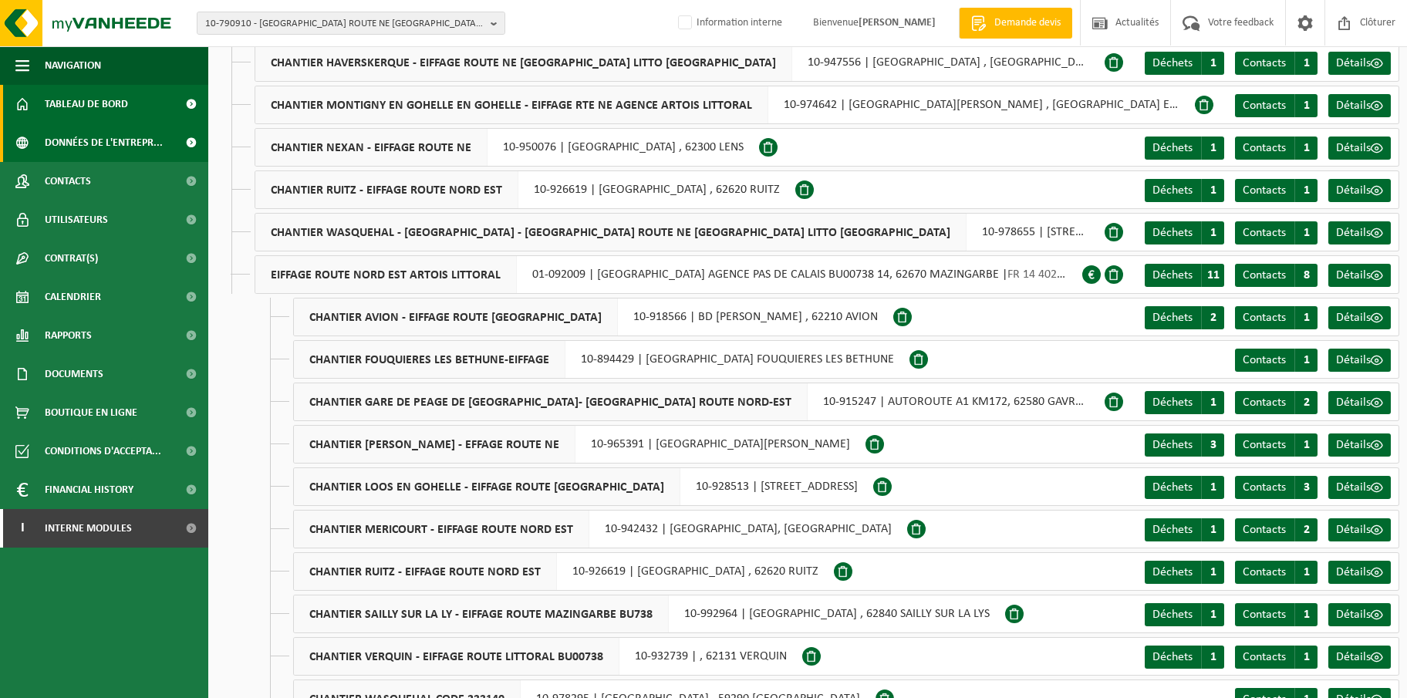
click at [60, 104] on span "Tableau de bord" at bounding box center [86, 104] width 83 height 39
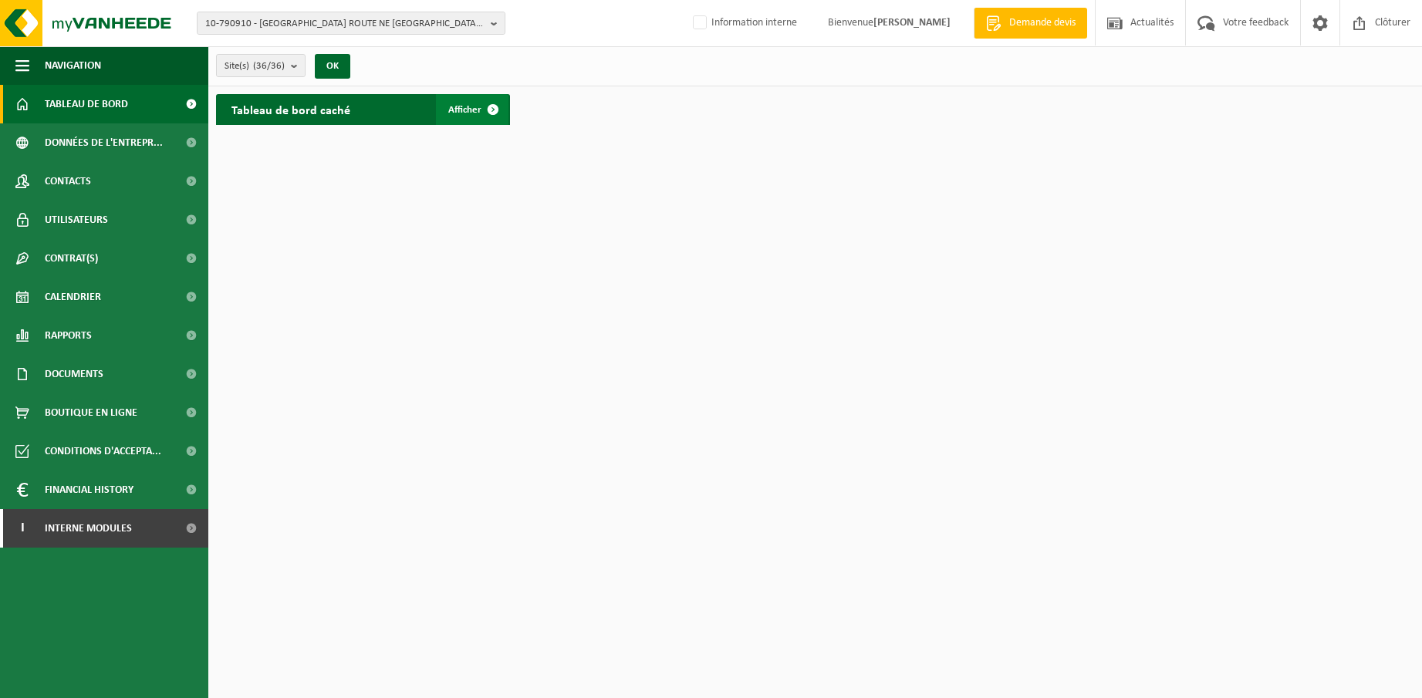
click at [476, 111] on span "Afficher" at bounding box center [464, 110] width 33 height 10
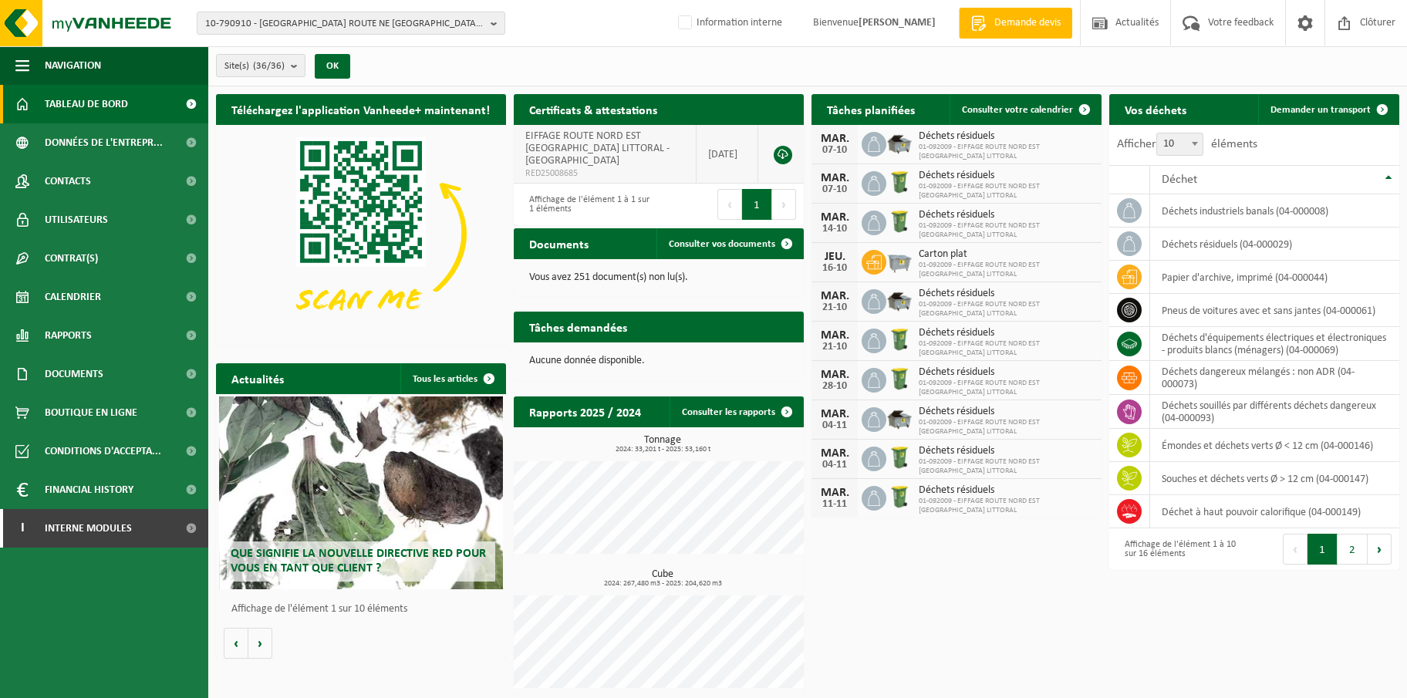
click at [780, 148] on link at bounding box center [783, 155] width 19 height 19
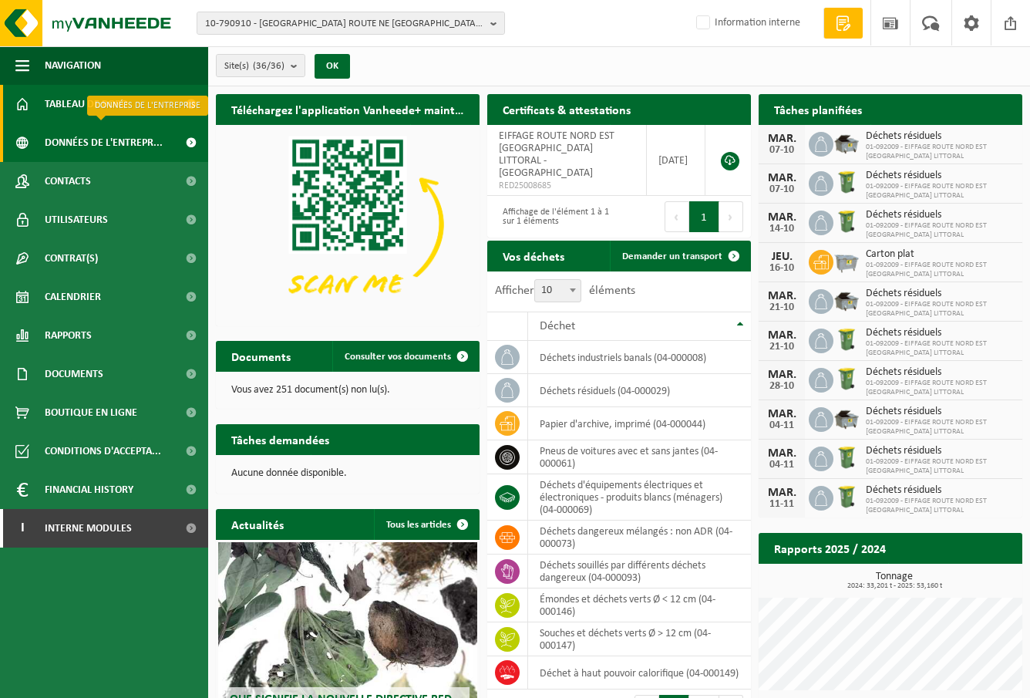
click at [97, 142] on span "Données de l'entrepr..." at bounding box center [104, 142] width 118 height 39
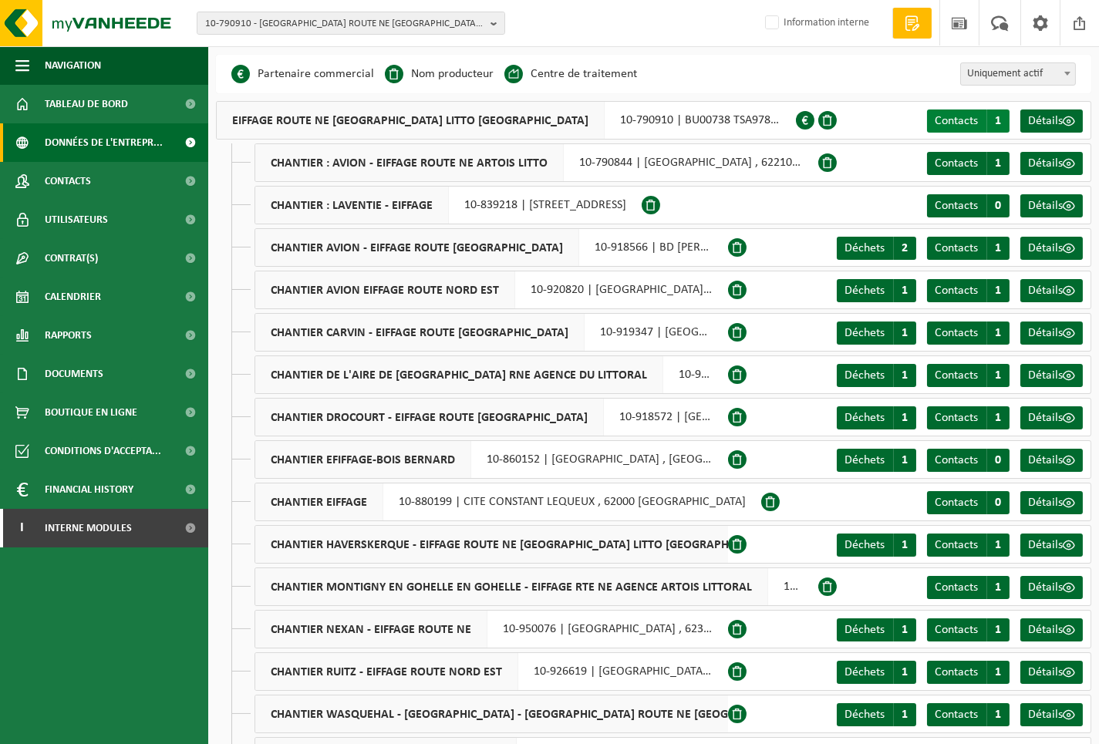
click at [976, 122] on span "Contacts" at bounding box center [956, 121] width 43 height 12
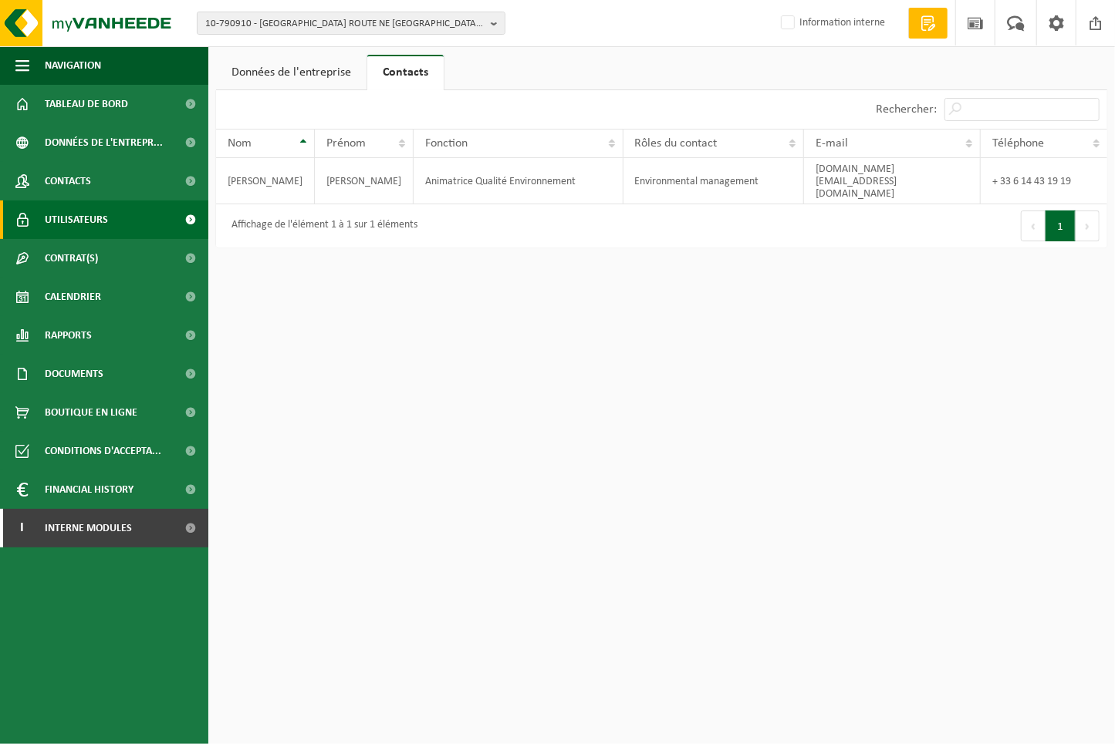
click at [69, 214] on span "Utilisateurs" at bounding box center [76, 220] width 63 height 39
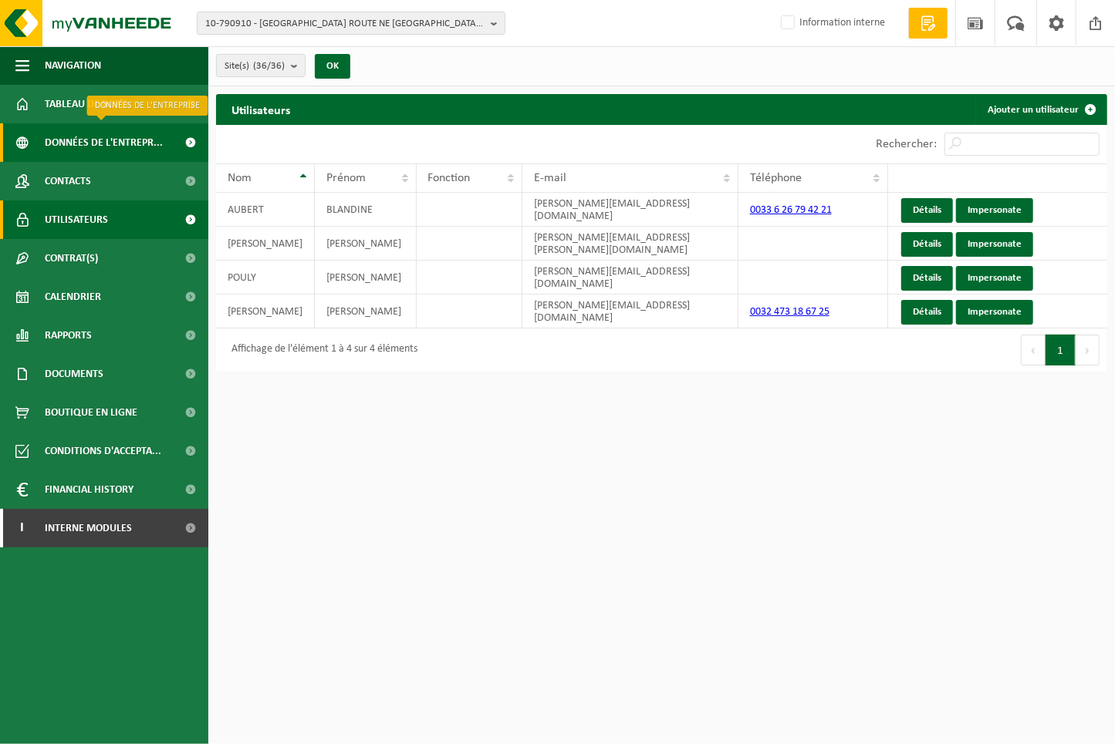
click at [117, 141] on span "Données de l'entrepr..." at bounding box center [104, 142] width 118 height 39
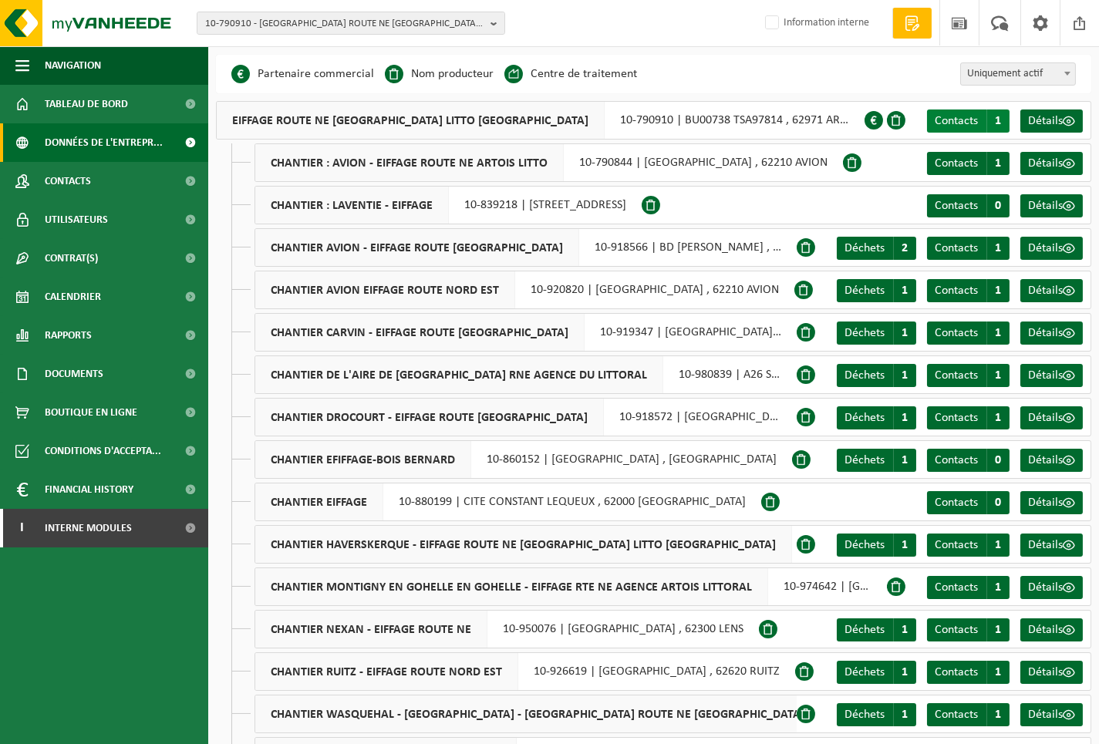
click at [979, 130] on link "Contacts C 1" at bounding box center [968, 121] width 83 height 23
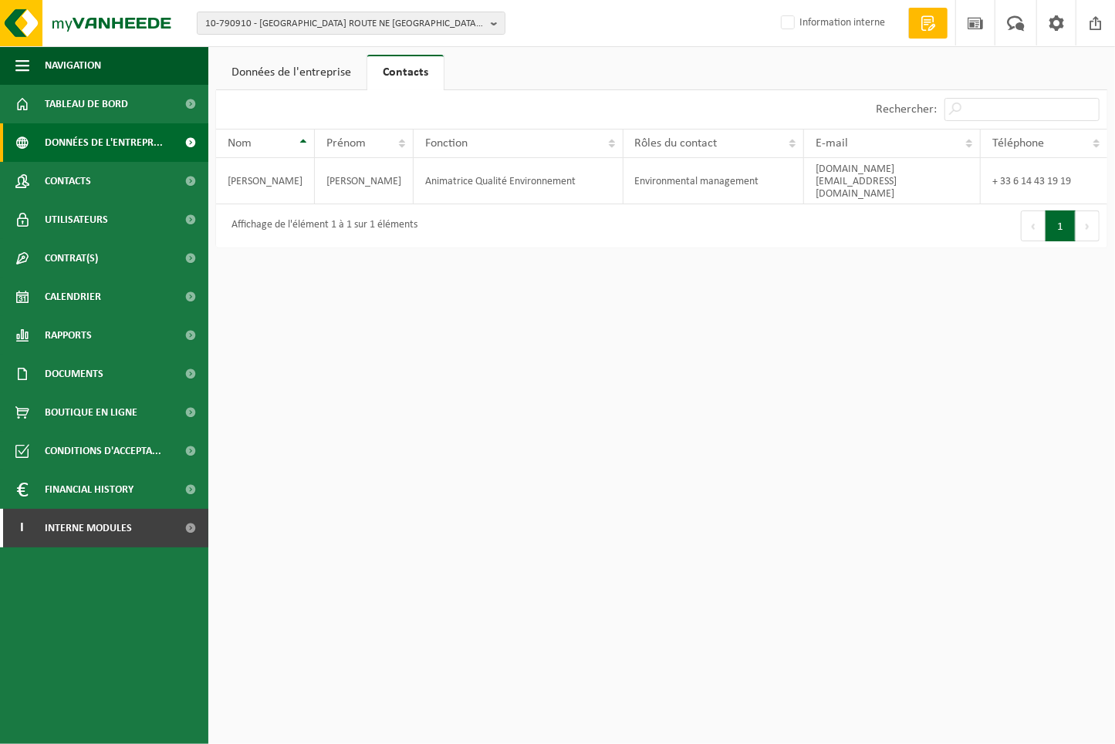
click at [127, 146] on span "Données de l'entrepr..." at bounding box center [104, 142] width 118 height 39
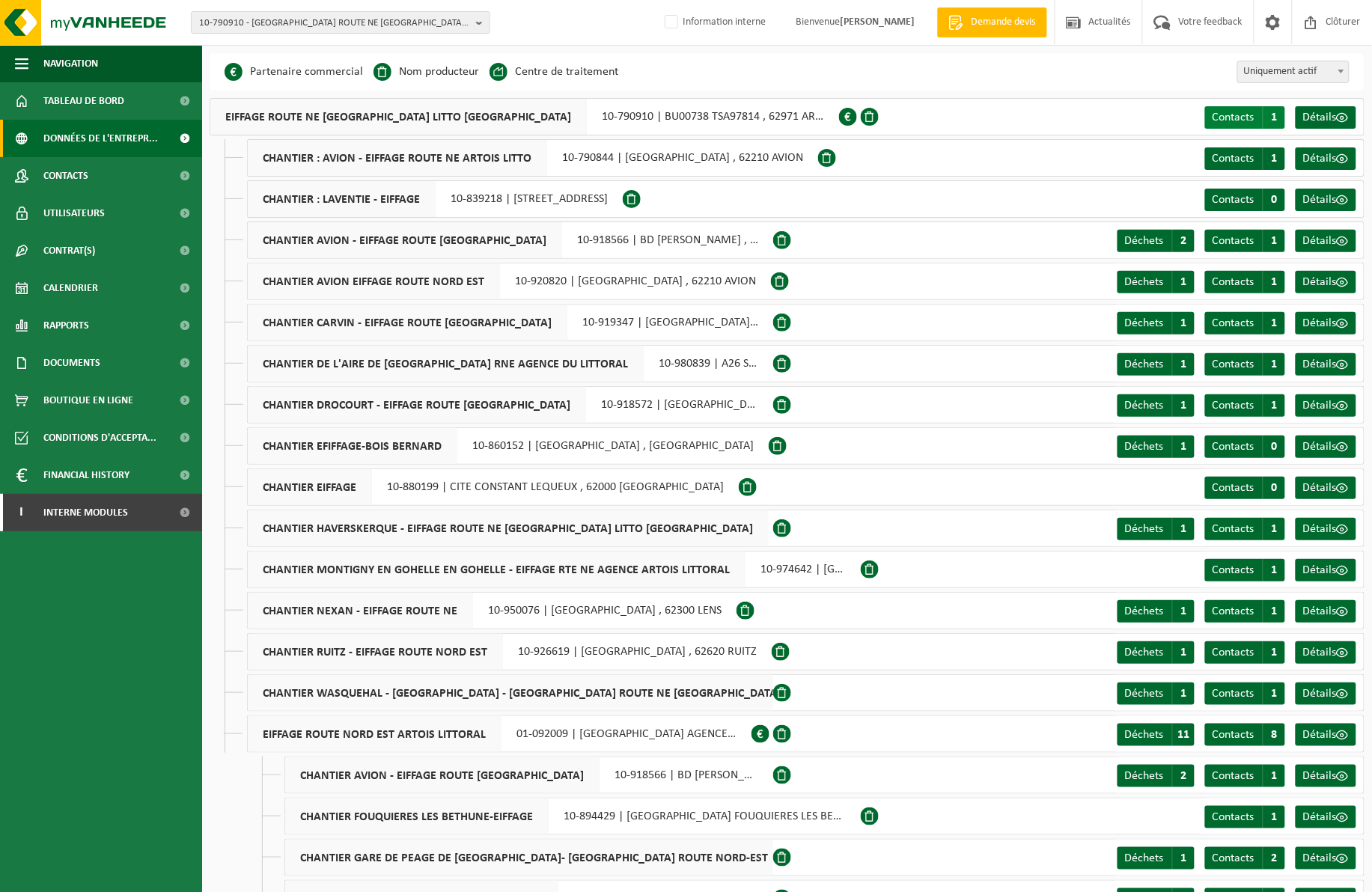
click at [1081, 113] on span "Contacts" at bounding box center [1233, 117] width 42 height 12
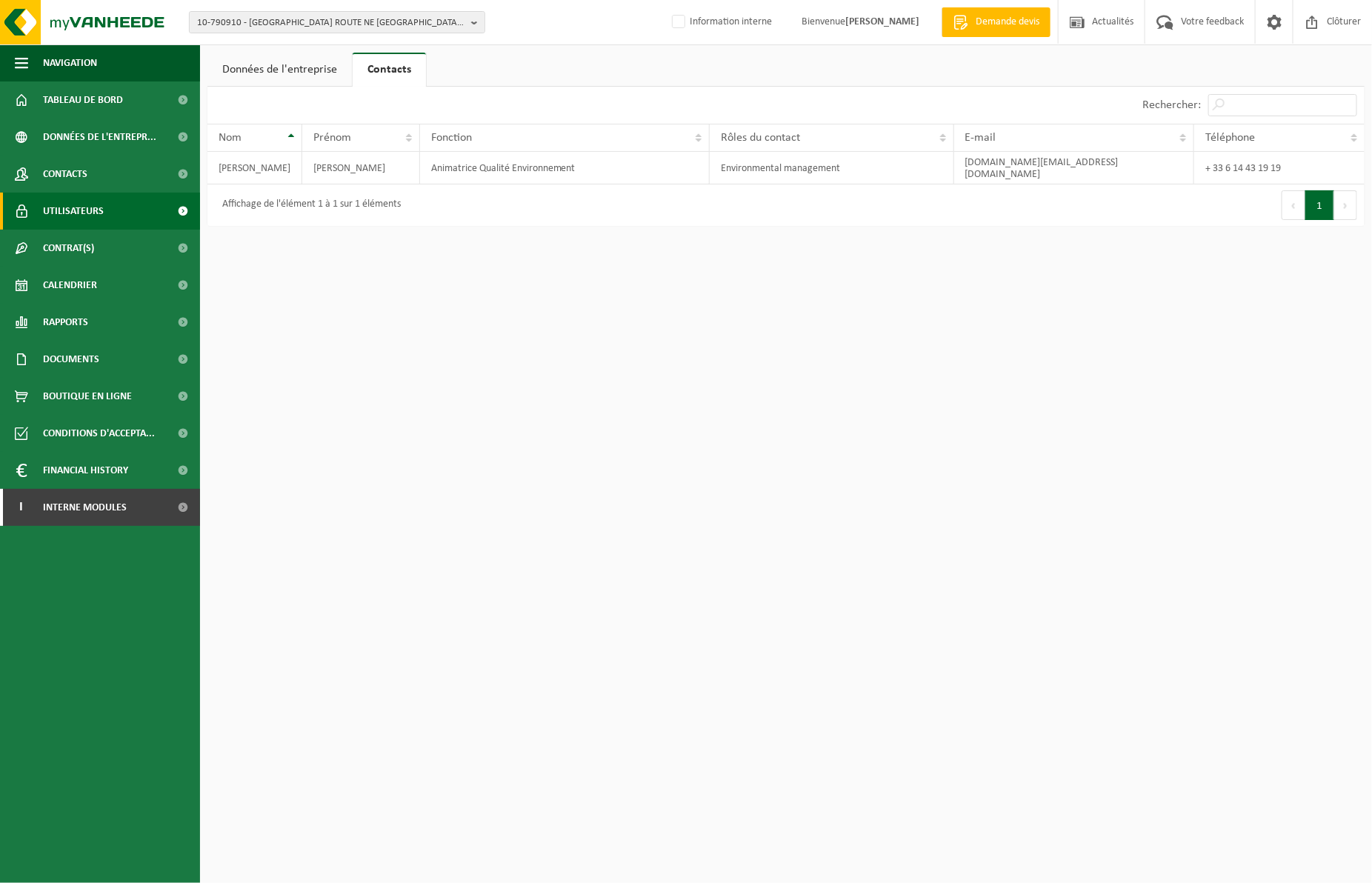
click at [78, 206] on span "Utilisateurs" at bounding box center [73, 211] width 61 height 37
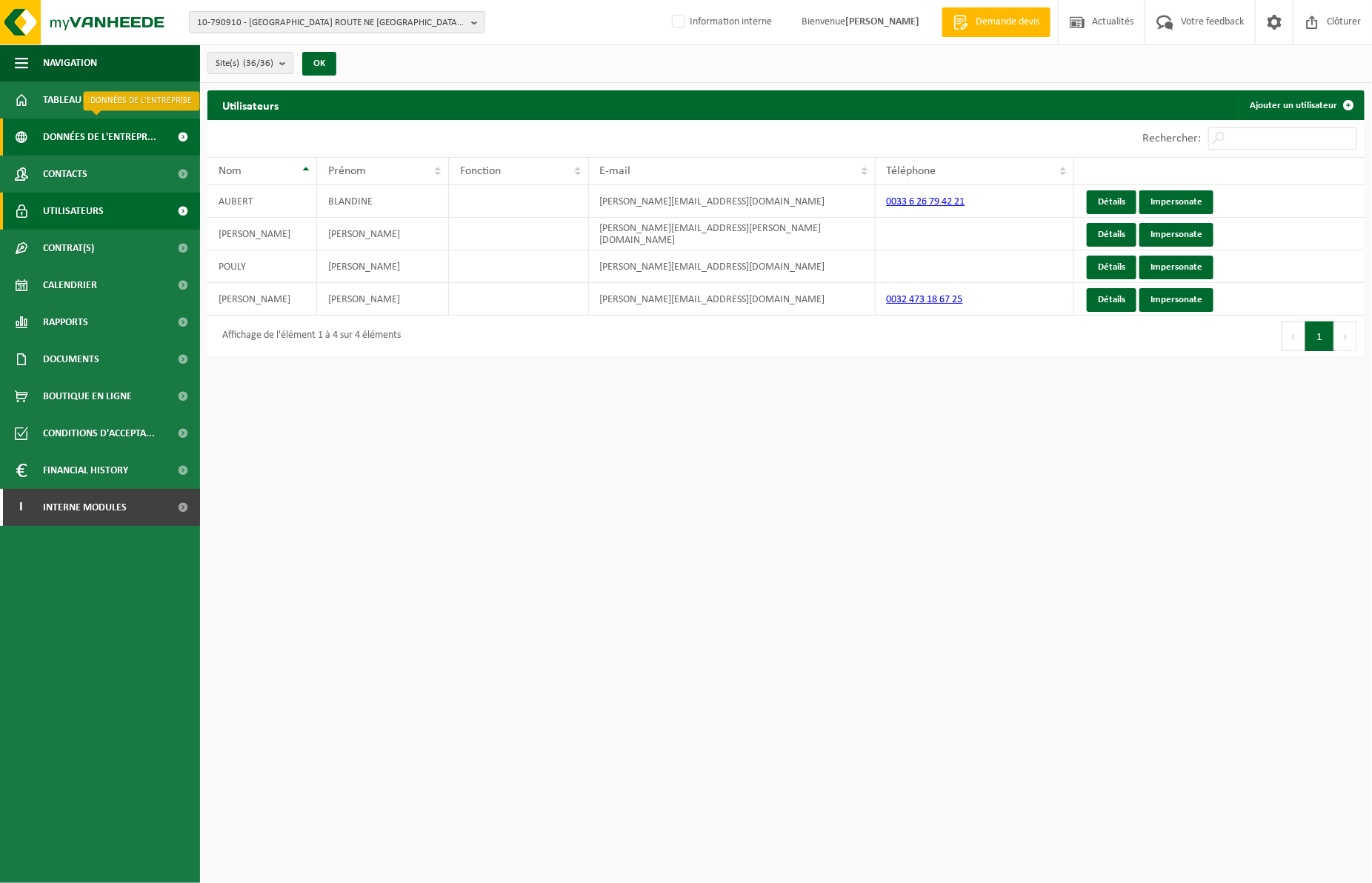
click at [102, 137] on span "Données de l'entrepr..." at bounding box center [100, 136] width 113 height 37
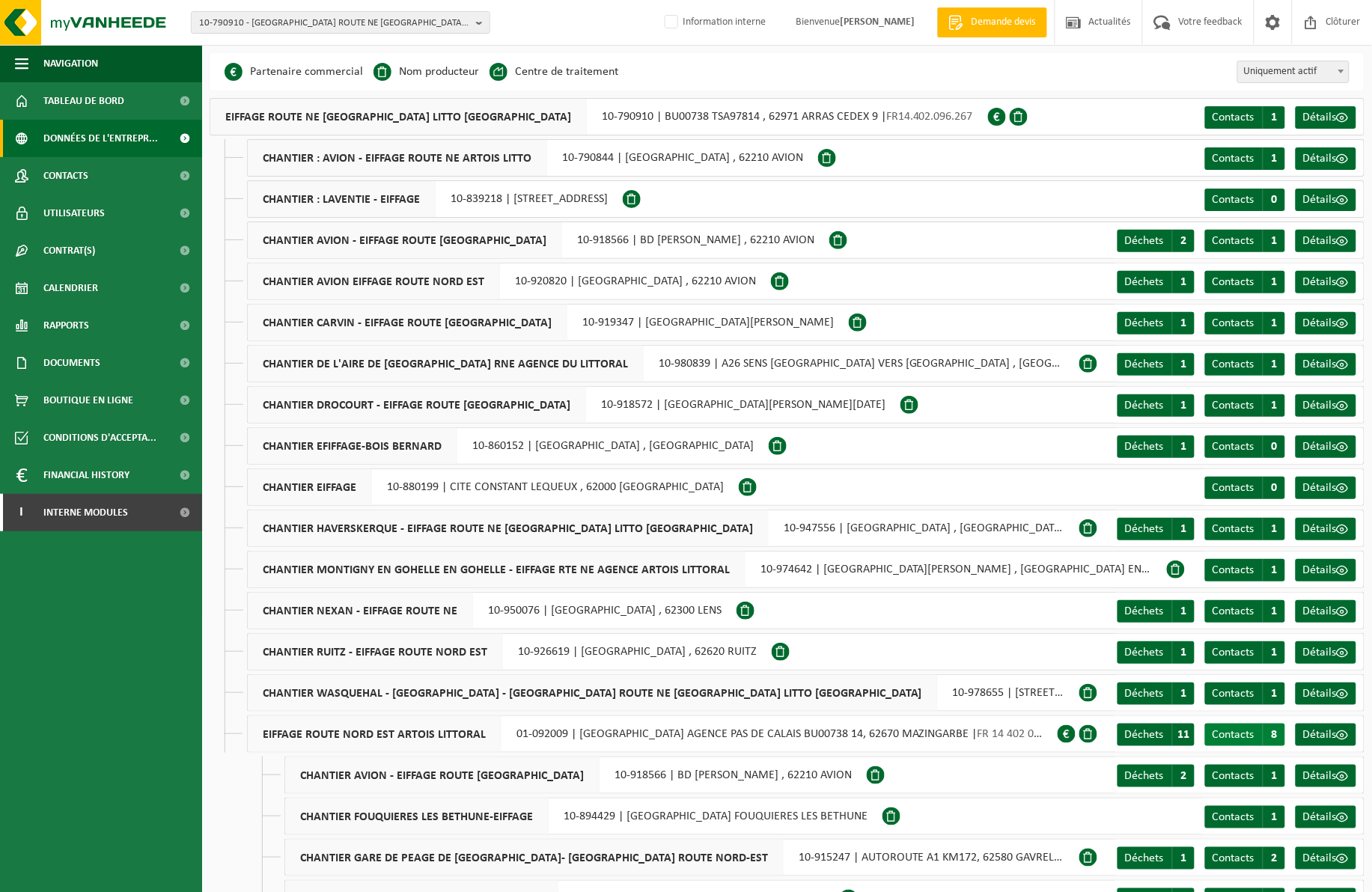
click at [1263, 732] on span "8" at bounding box center [1273, 735] width 22 height 22
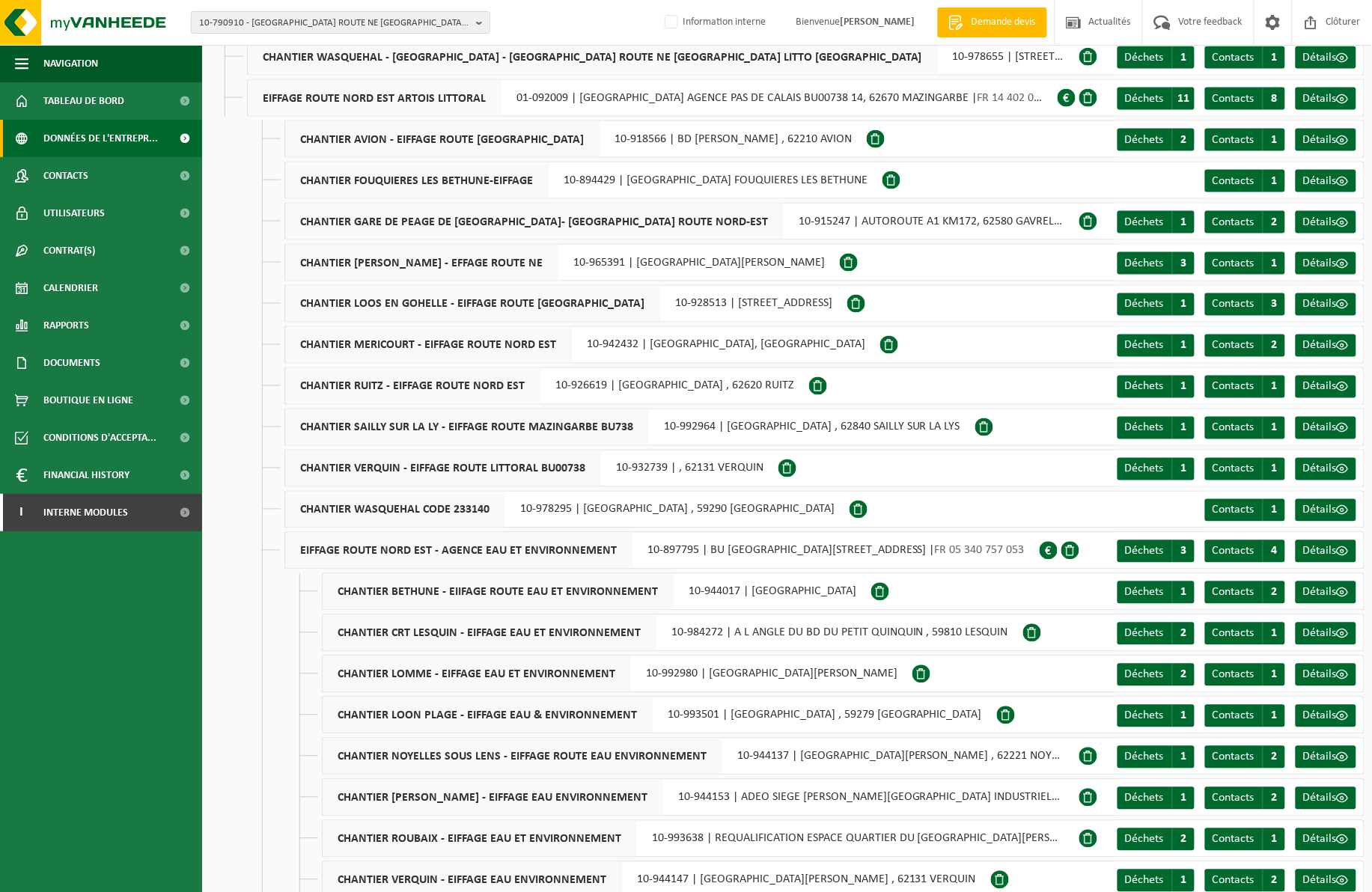
scroll to position [655, 0]
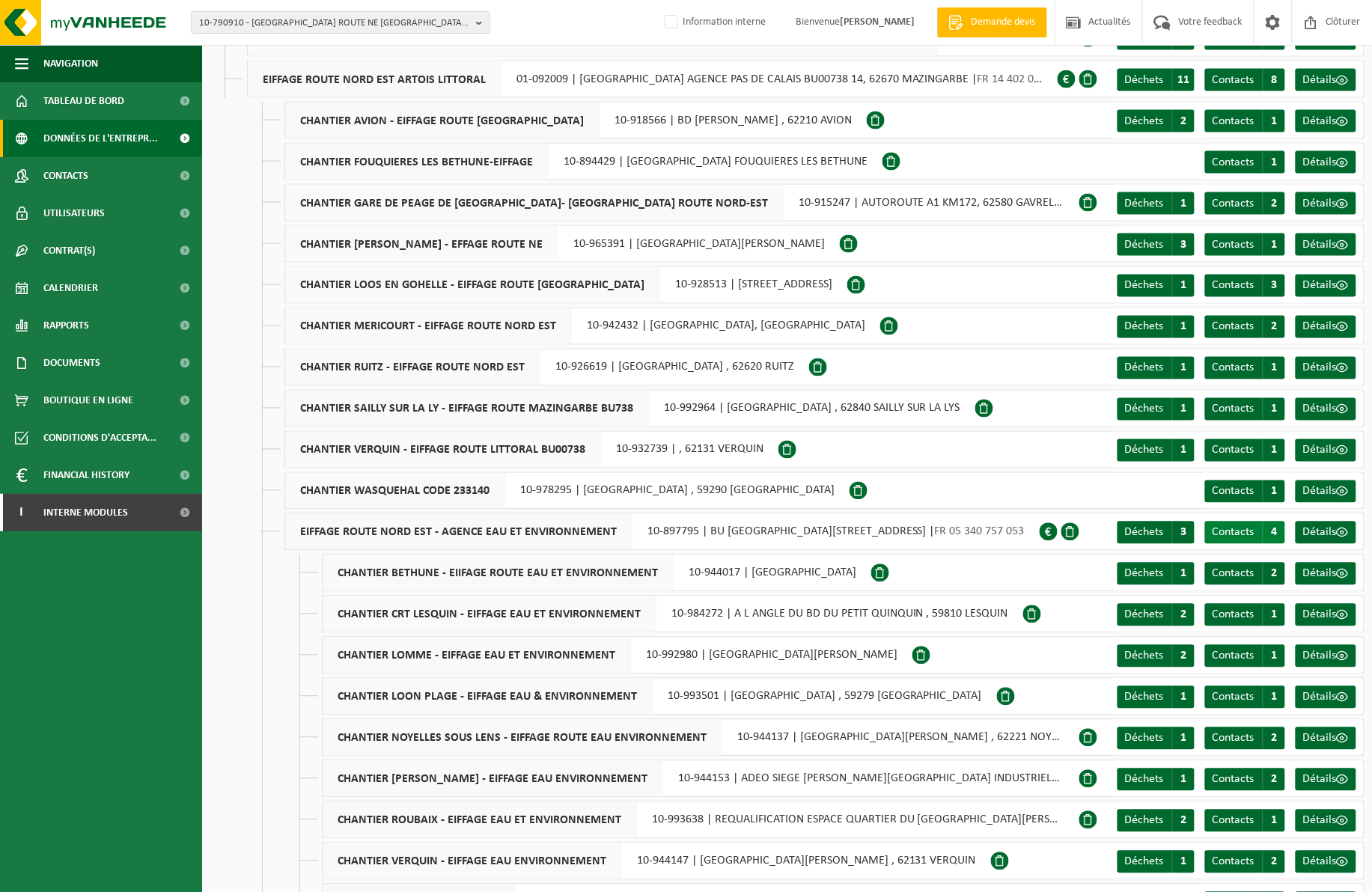
click at [1250, 527] on span "Contacts" at bounding box center [1233, 533] width 42 height 12
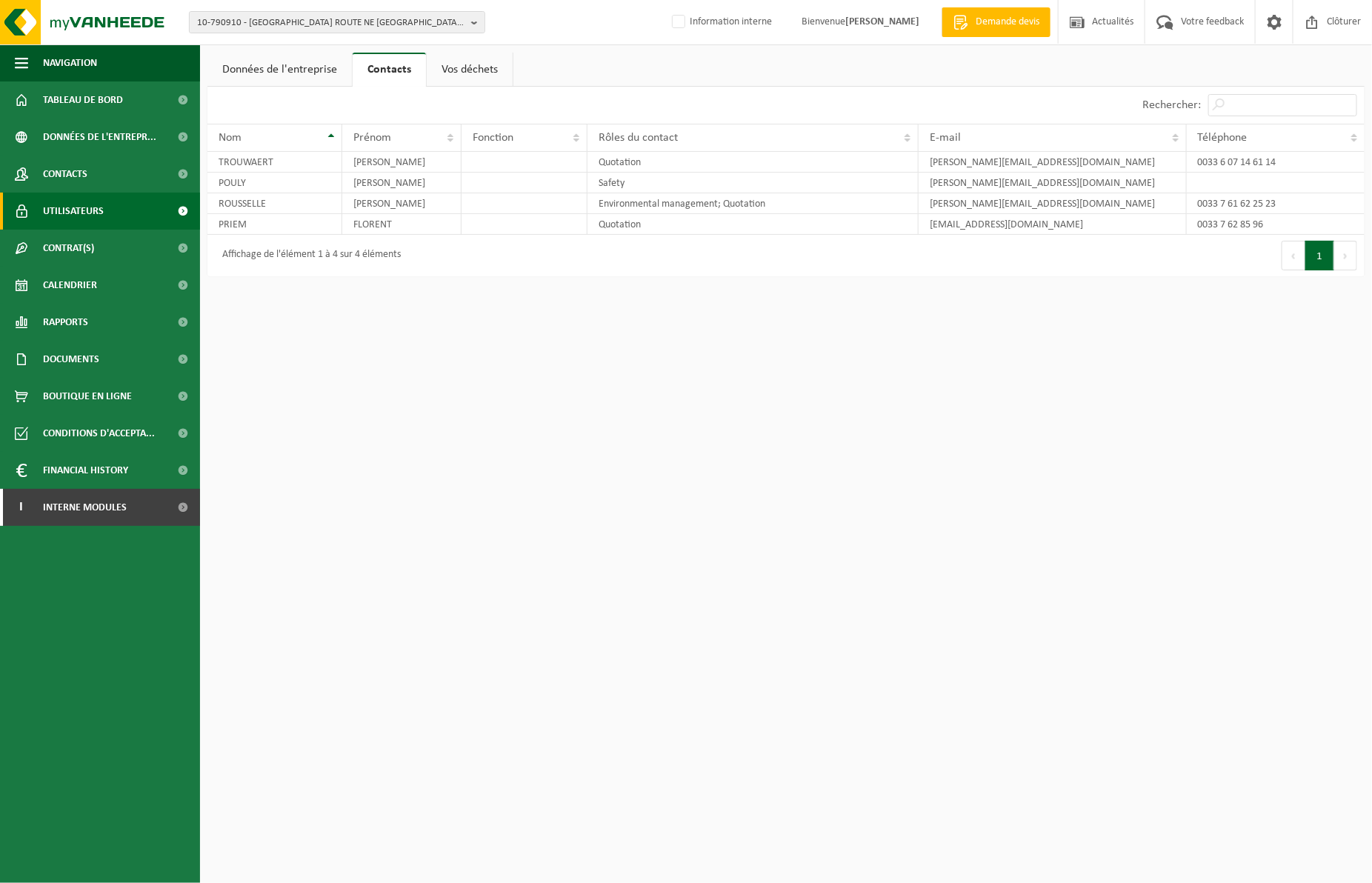
click at [97, 215] on span "Utilisateurs" at bounding box center [73, 211] width 61 height 37
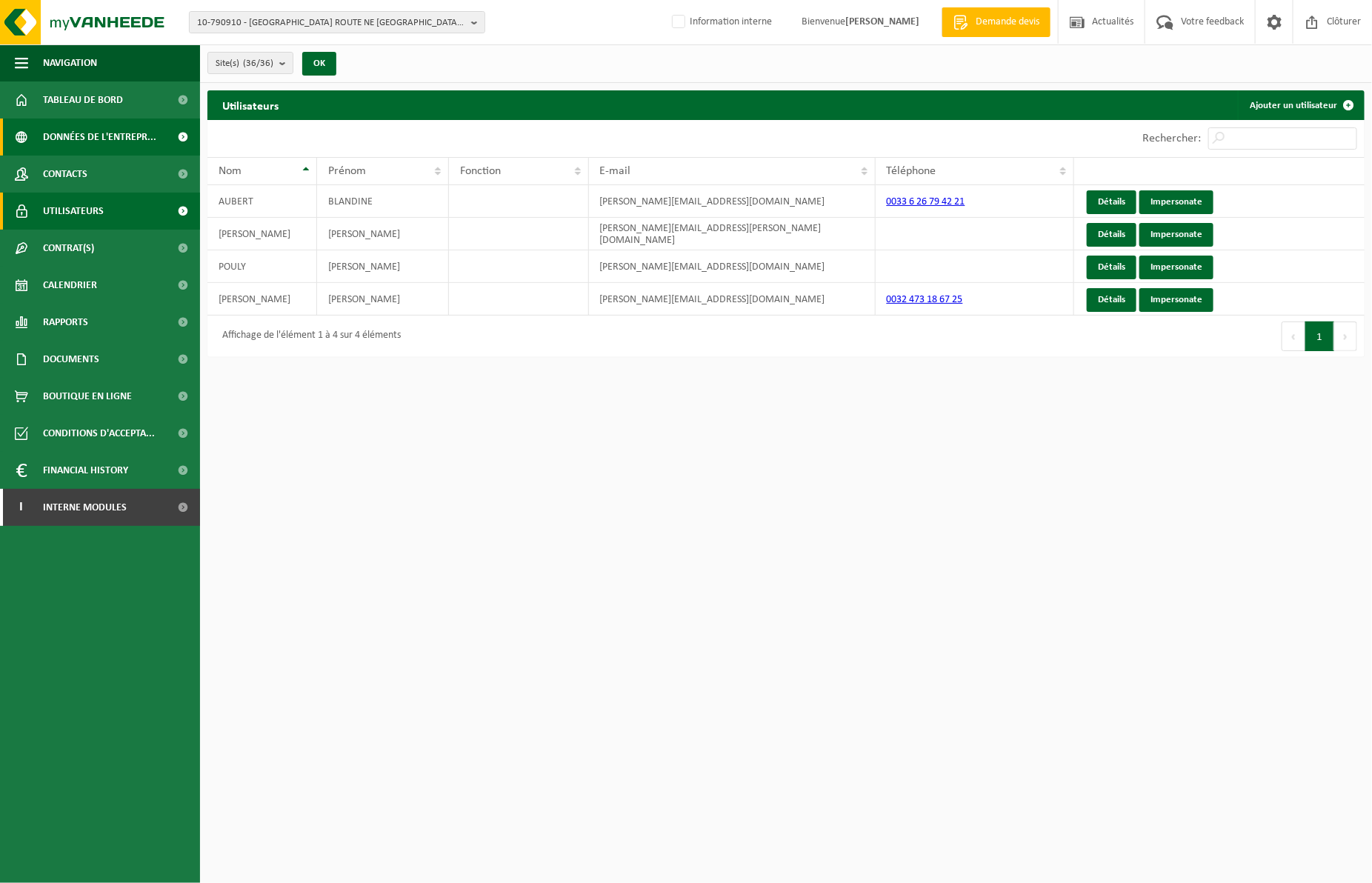
click at [70, 135] on span "Données de l'entrepr..." at bounding box center [100, 136] width 113 height 37
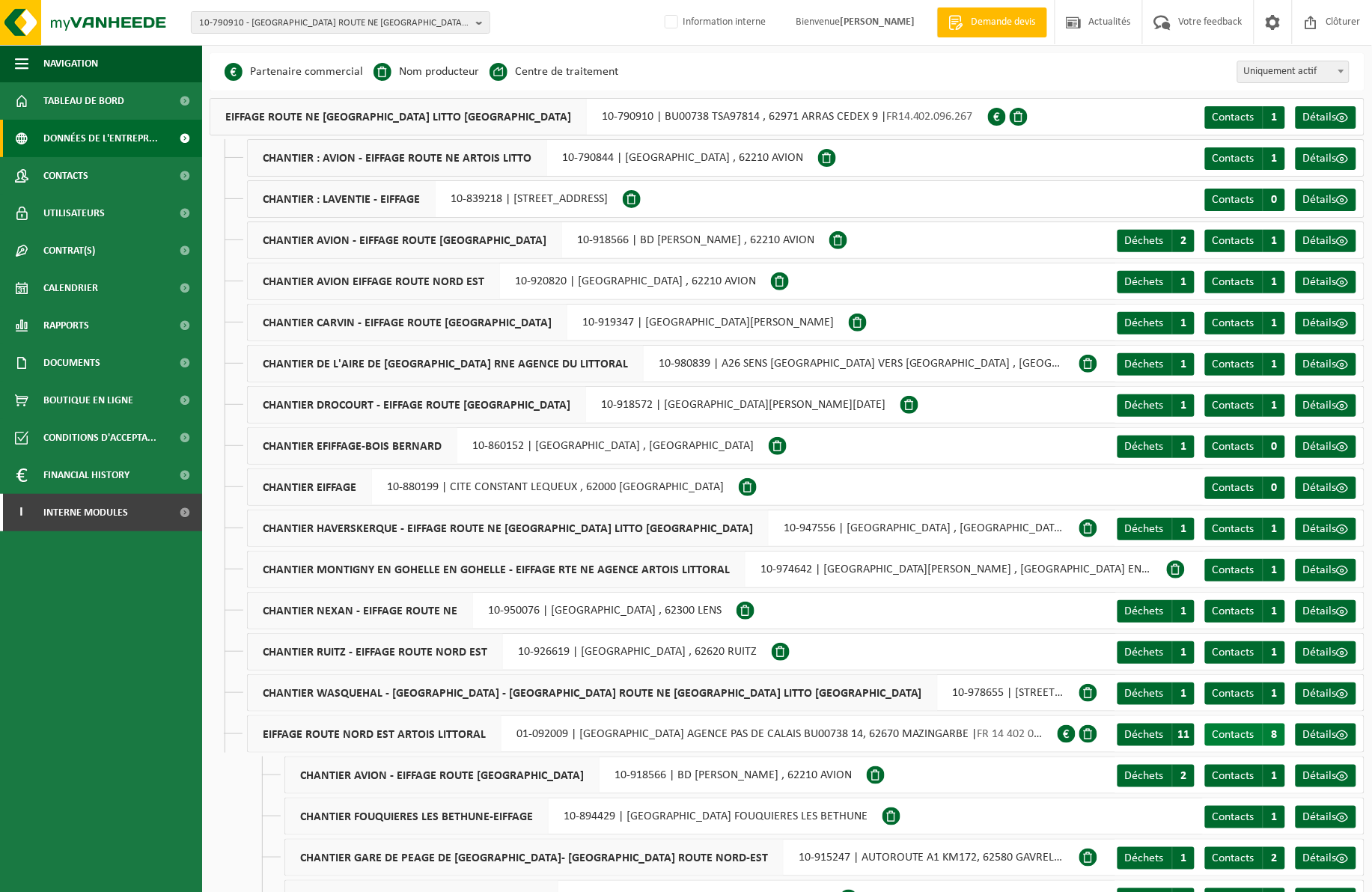
click at [1252, 735] on span "Contacts" at bounding box center [1233, 735] width 42 height 12
click at [1233, 118] on span "Contacts" at bounding box center [1233, 117] width 42 height 12
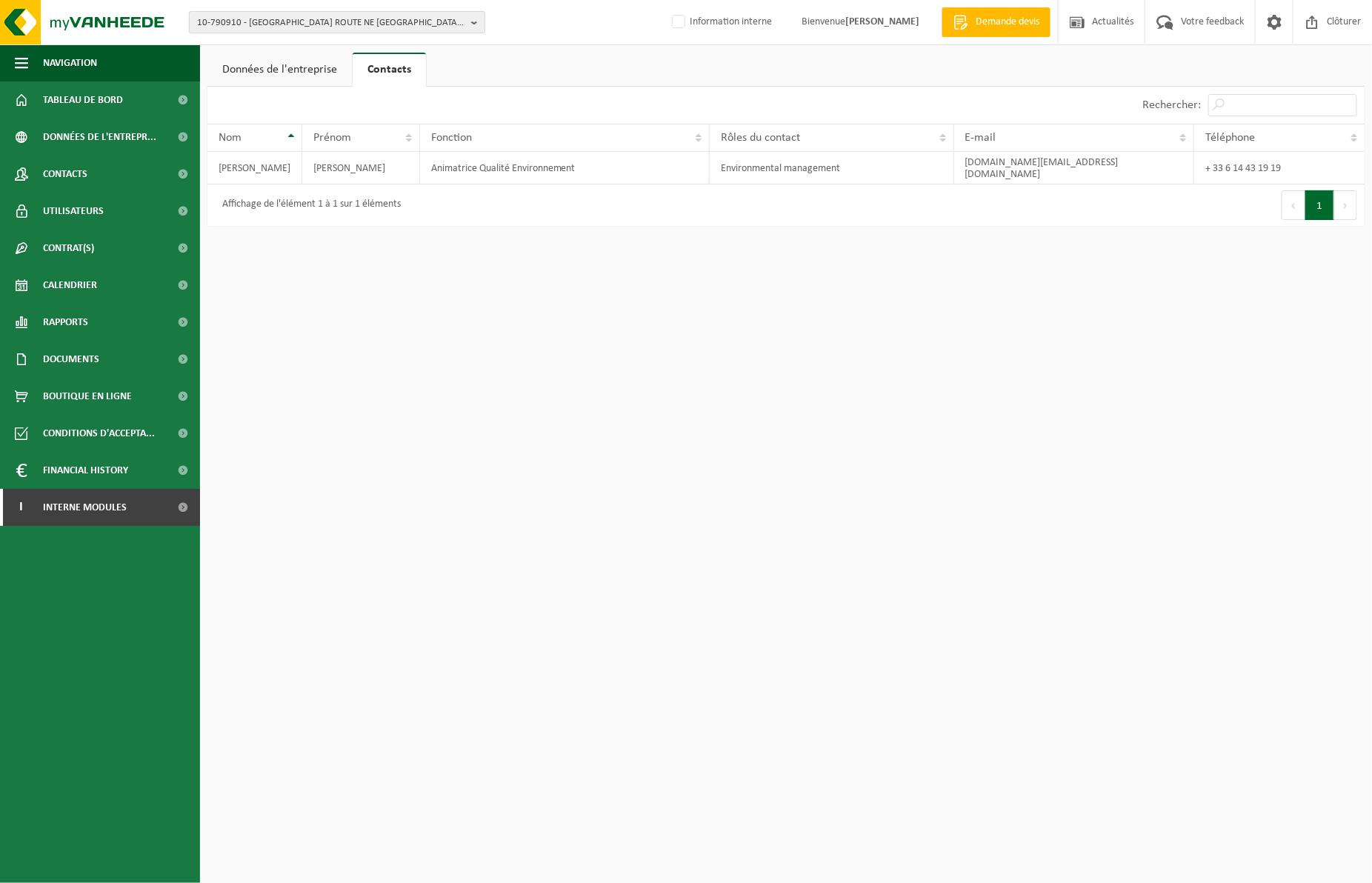
click at [475, 22] on b "button" at bounding box center [478, 22] width 13 height 21
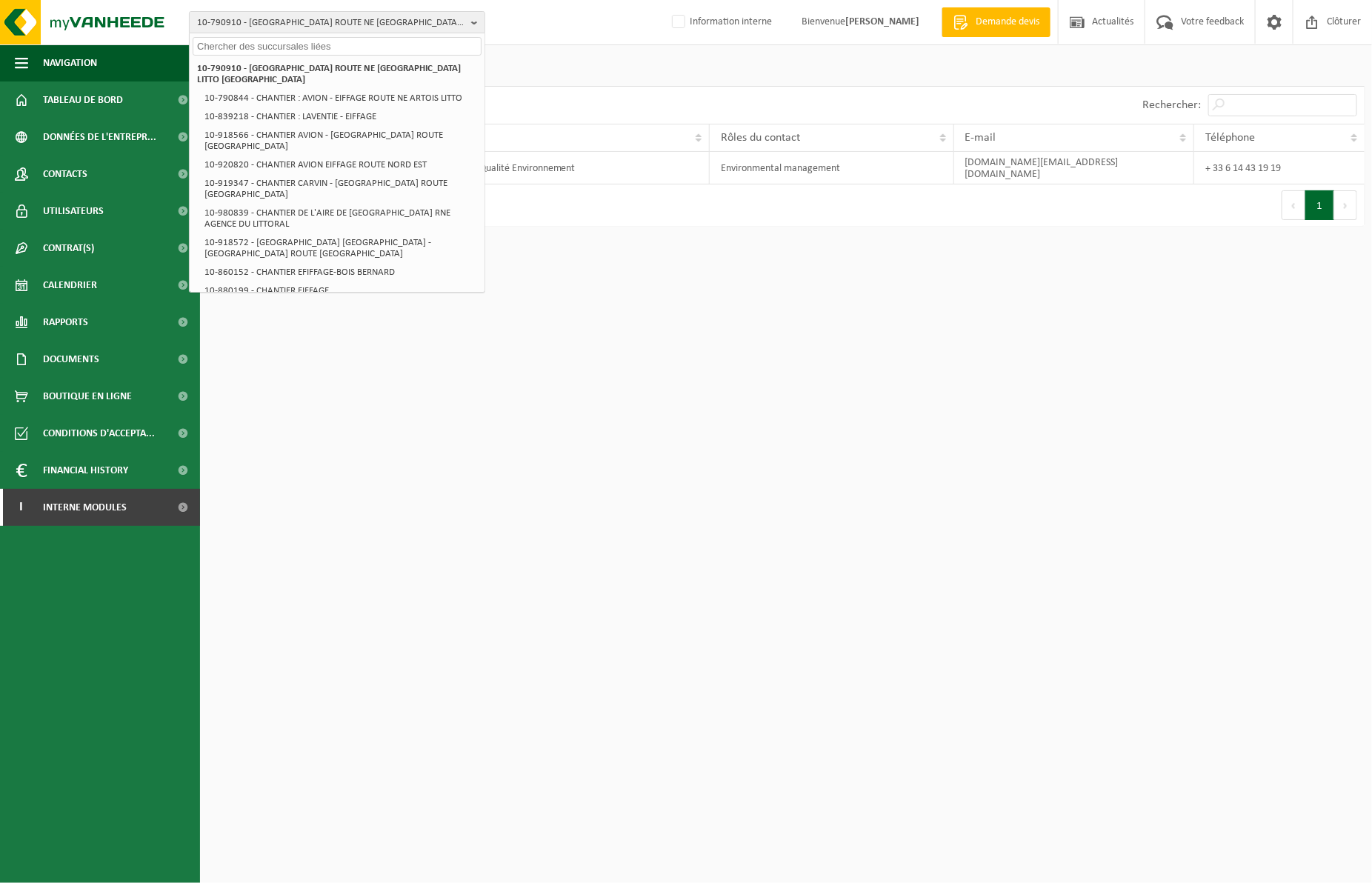
click at [363, 45] on input "text" at bounding box center [337, 46] width 289 height 18
paste input "10-900659"
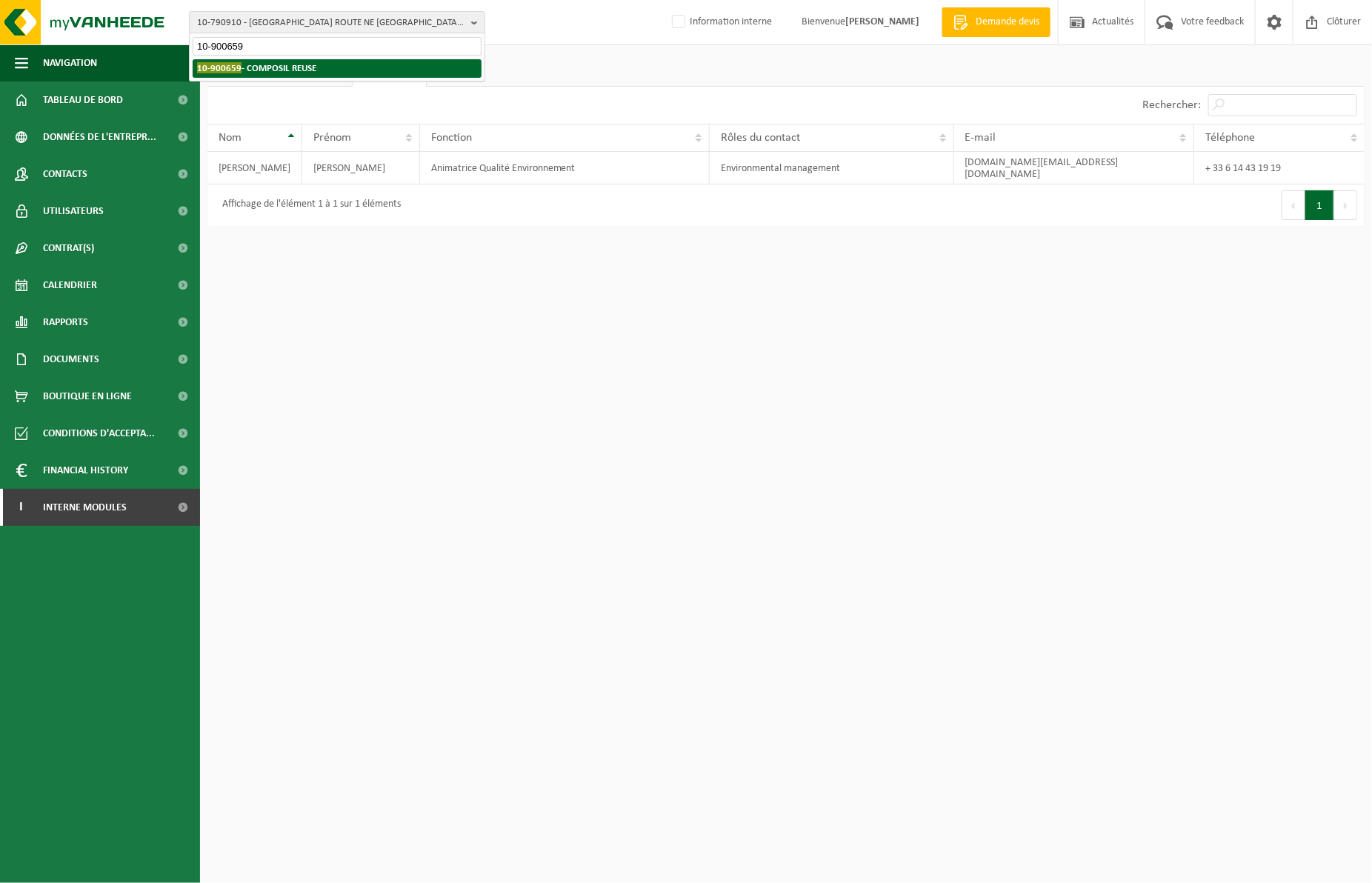
type input "10-900659"
click at [294, 72] on strong "10-900659 - COMPOSIL REUSE" at bounding box center [257, 68] width 119 height 12
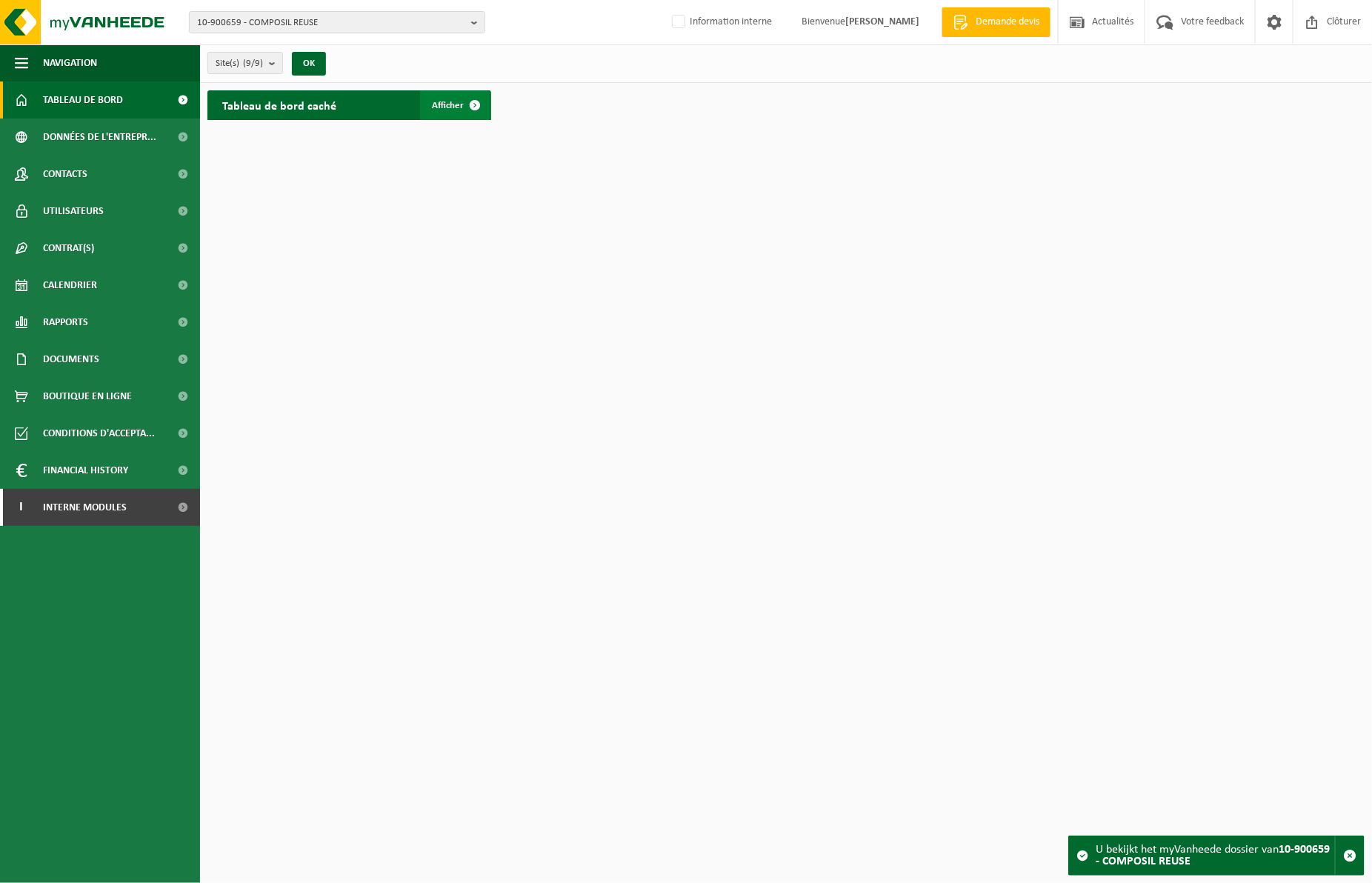
click at [451, 108] on span "Afficher" at bounding box center [448, 106] width 32 height 10
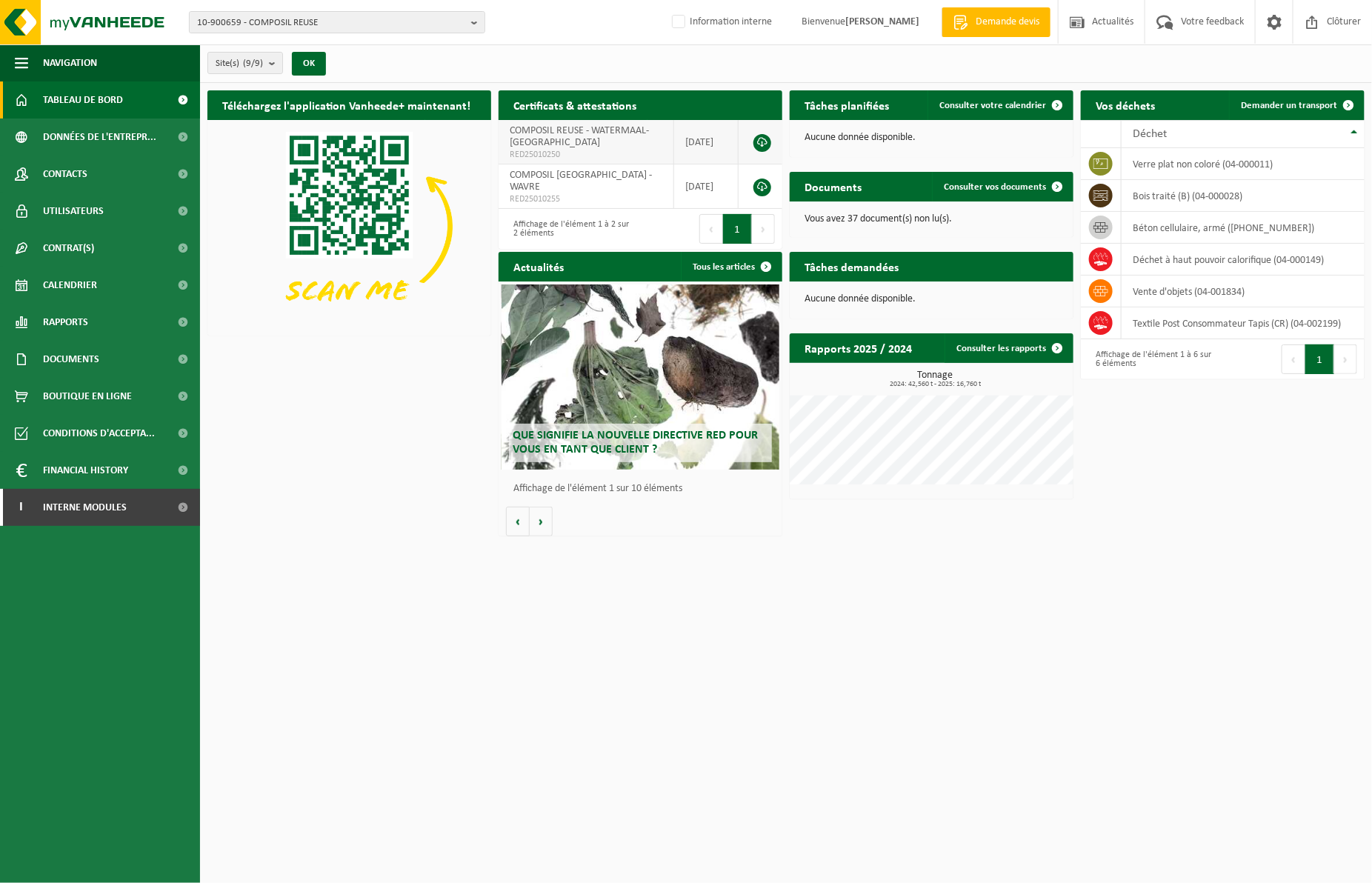
click at [578, 141] on td "COMPOSIL REUSE - WATERMAAL-BOSVOORDE RED25010250" at bounding box center [586, 142] width 176 height 44
click at [762, 142] on link at bounding box center [762, 143] width 18 height 18
click at [765, 179] on link at bounding box center [762, 187] width 18 height 18
